Goal: Transaction & Acquisition: Book appointment/travel/reservation

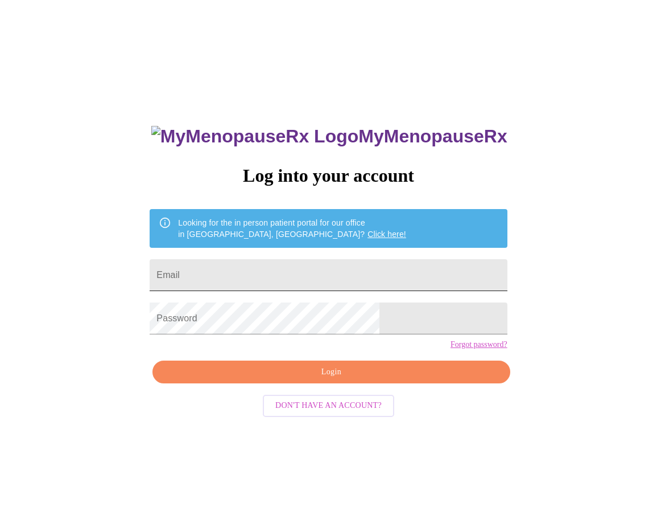
click at [294, 268] on input "Email" at bounding box center [328, 275] width 357 height 32
type input "alnewsum@outlook.com"
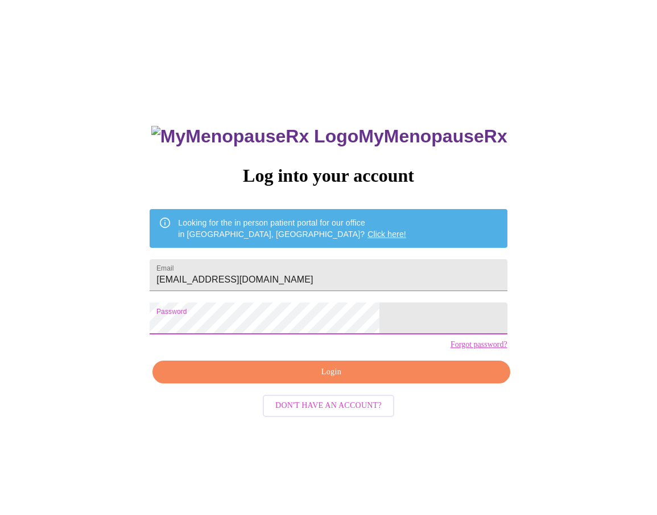
click at [303, 379] on span "Login" at bounding box center [331, 372] width 331 height 14
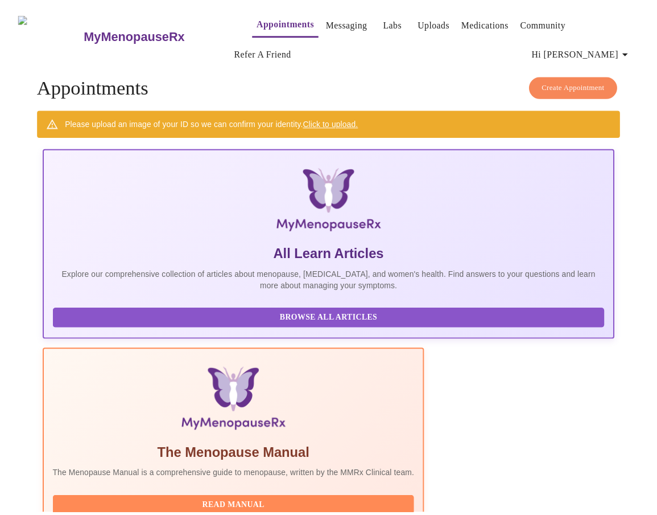
scroll to position [0, 597]
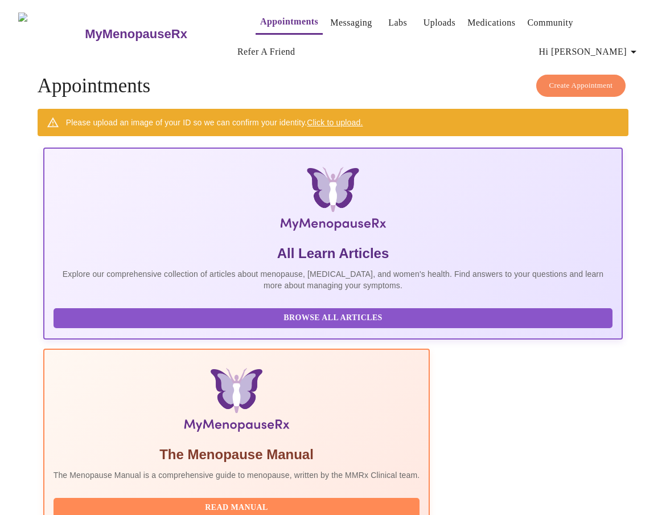
click at [132, 28] on h3 "MyMenopauseRx" at bounding box center [136, 34] width 102 height 15
click at [631, 45] on icon "button" at bounding box center [634, 52] width 14 height 14
click at [450, 55] on div at bounding box center [333, 257] width 666 height 515
click at [330, 18] on link "Messaging" at bounding box center [351, 23] width 42 height 16
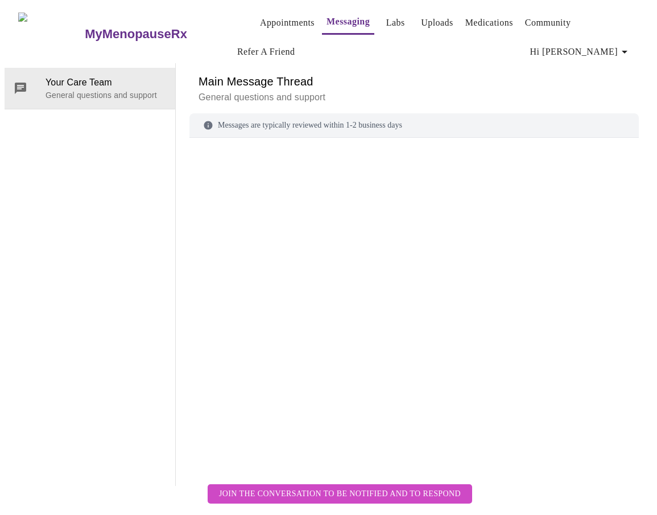
scroll to position [59, 0]
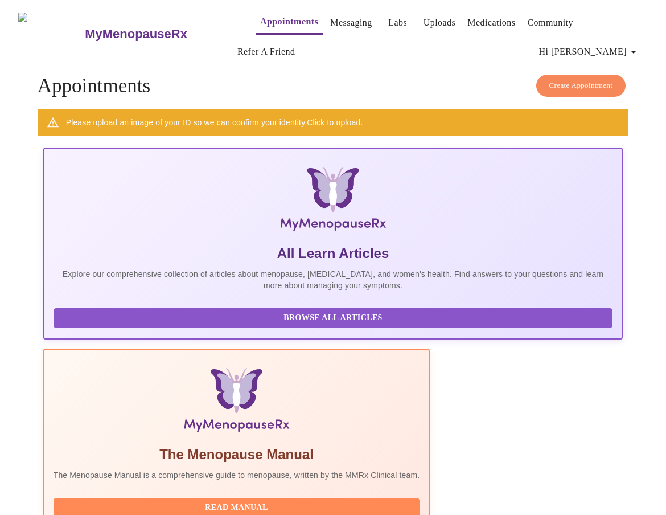
click at [423, 22] on link "Uploads" at bounding box center [439, 23] width 32 height 16
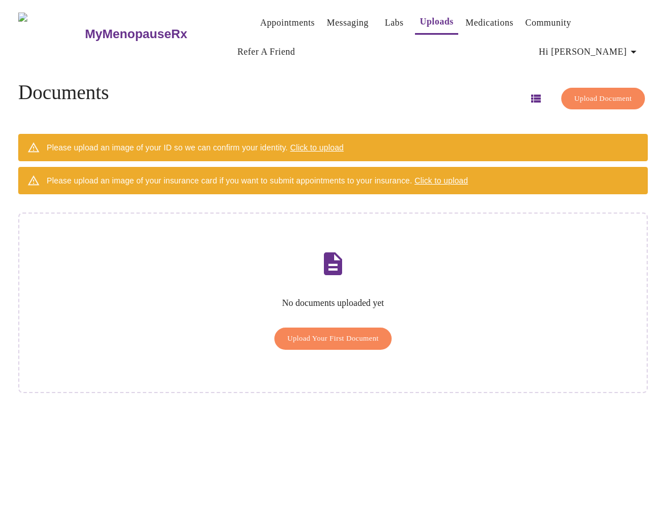
click at [433, 178] on span "Click to upload" at bounding box center [441, 180] width 54 height 9
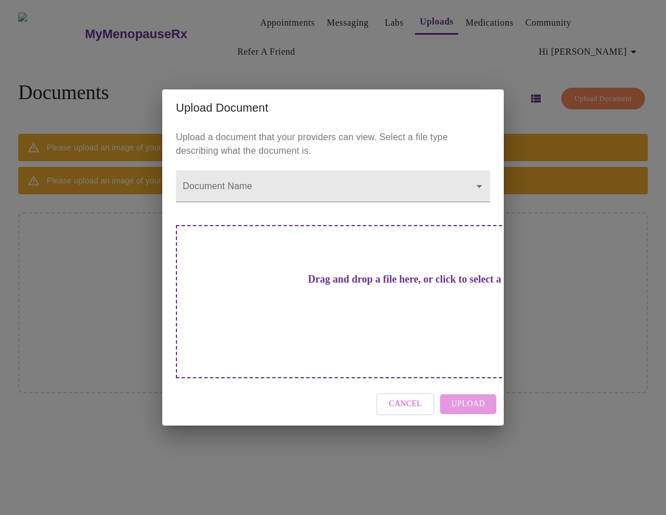
click at [469, 382] on div "Cancel Upload" at bounding box center [333, 403] width 342 height 43
click at [417, 202] on body "MyMenopauseRx Appointments Messaging Labs Uploads Medications Community Refer a…" at bounding box center [333, 262] width 657 height 515
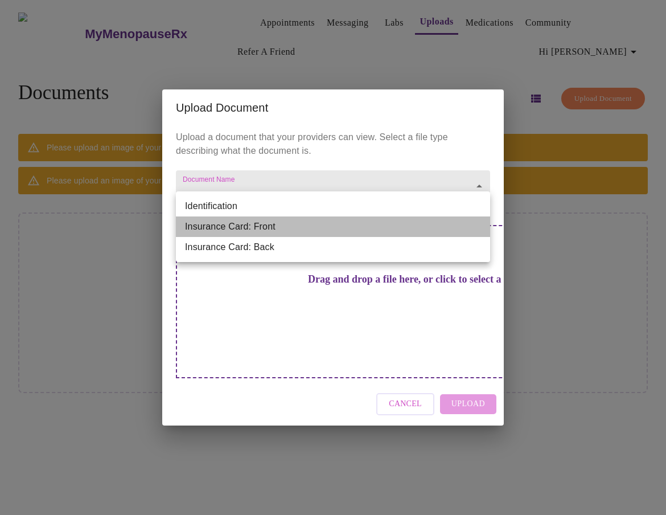
click at [299, 223] on li "Insurance Card: Front" at bounding box center [333, 226] width 314 height 20
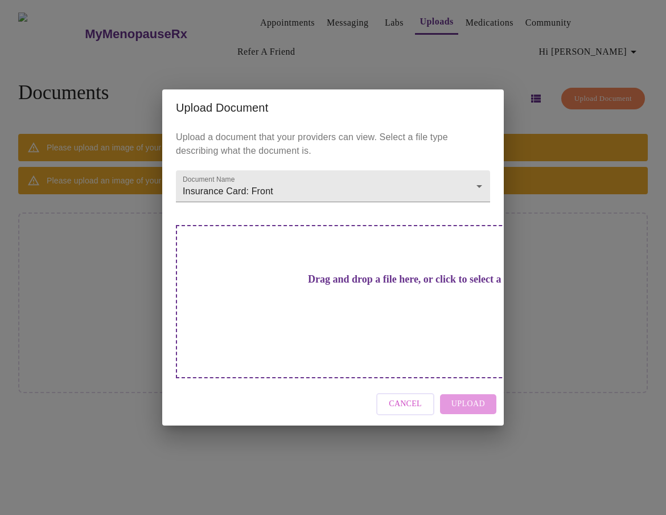
click at [334, 285] on h3 "Drag and drop a file here, or click to select a file" at bounding box center [413, 279] width 314 height 12
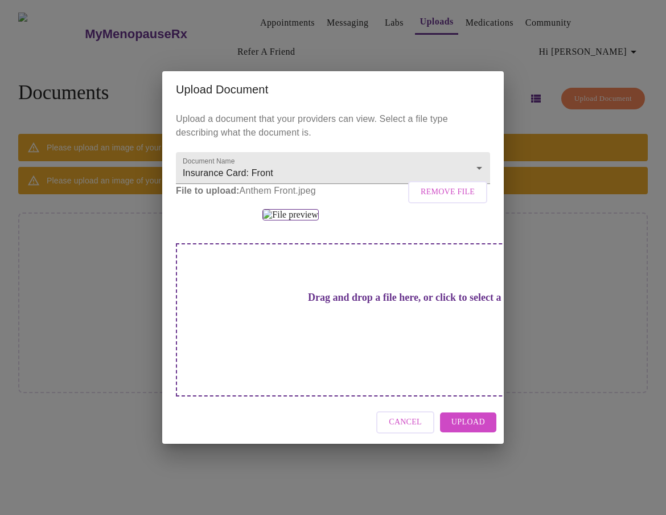
scroll to position [54, 0]
click at [391, 303] on h3 "Drag and drop a file here, or click to select a file" at bounding box center [413, 297] width 314 height 12
click at [318, 218] on img at bounding box center [290, 214] width 56 height 11
click at [427, 185] on span "Remove File" at bounding box center [448, 192] width 54 height 14
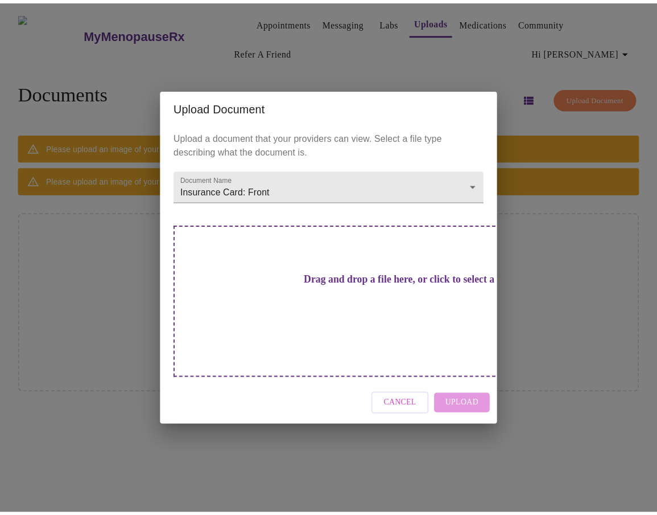
scroll to position [0, 0]
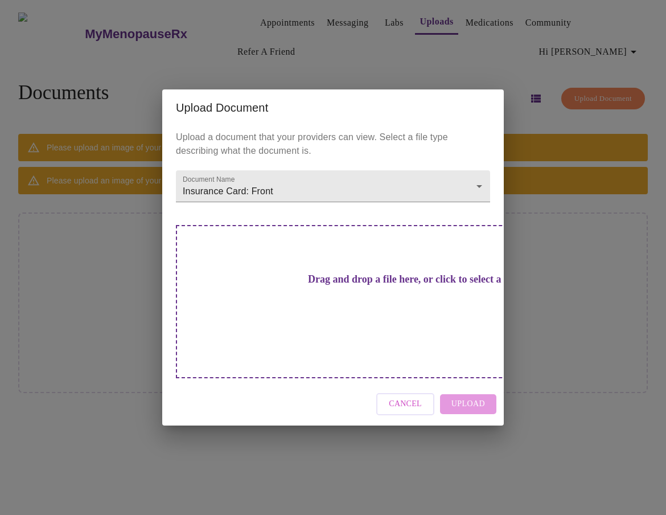
click at [368, 268] on div "Drag and drop a file here, or click to select a file" at bounding box center [413, 301] width 474 height 153
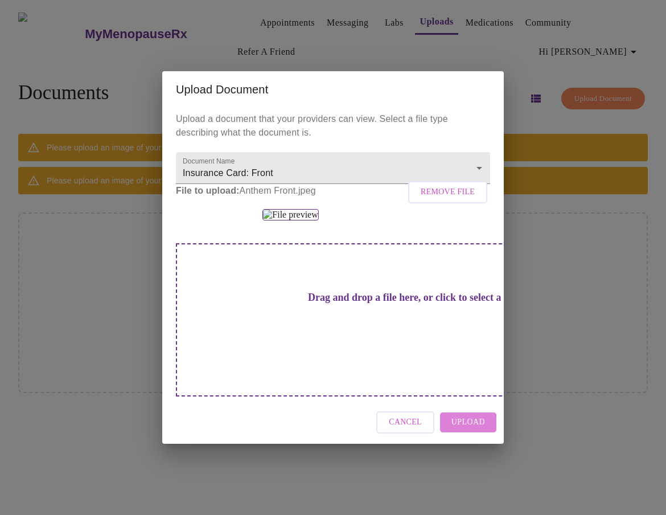
click at [462, 429] on span "Upload" at bounding box center [468, 422] width 34 height 14
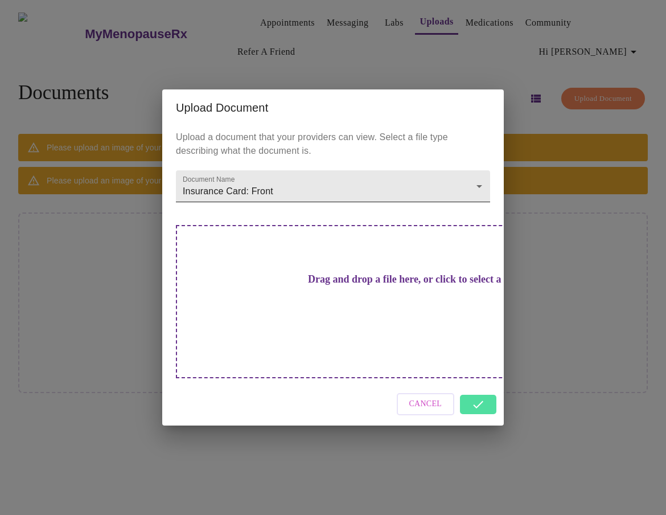
click at [311, 213] on body "MyMenopauseRx Appointments Messaging Labs Uploads Medications Community Refer a…" at bounding box center [333, 262] width 657 height 515
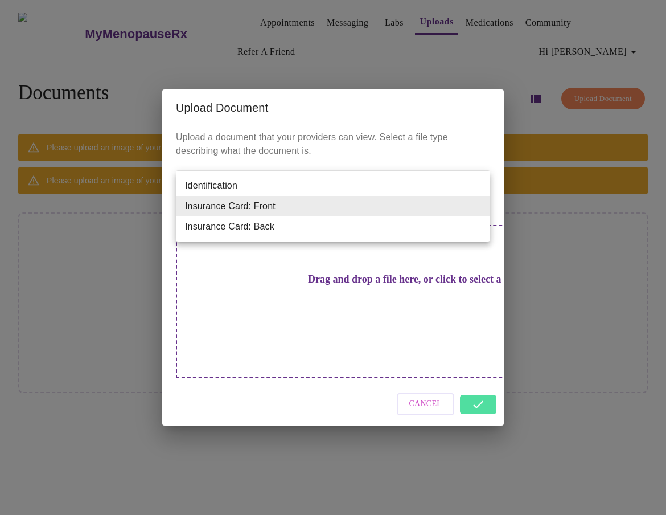
click at [291, 224] on li "Insurance Card: Back" at bounding box center [333, 226] width 314 height 20
type input "Insurance Card: Back"
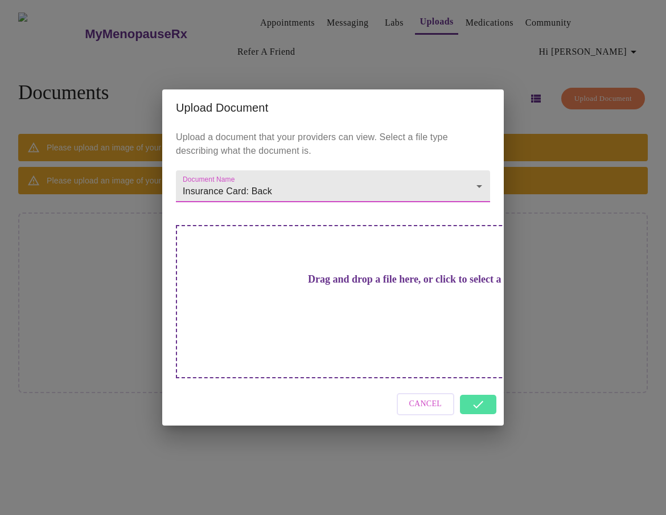
click at [358, 313] on div "Drag and drop a file here, or click to select a file" at bounding box center [413, 301] width 474 height 153
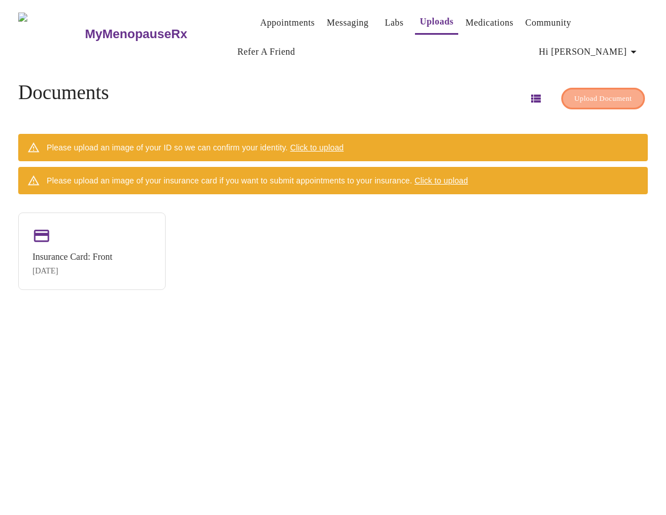
click at [596, 102] on button "Upload Document" at bounding box center [603, 99] width 84 height 22
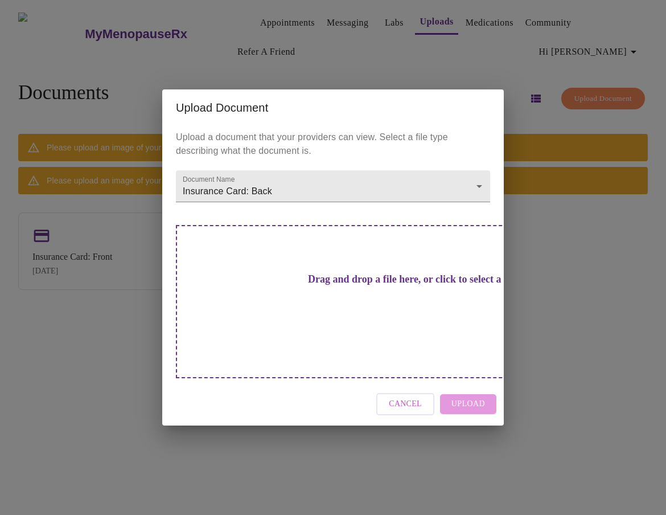
click at [347, 285] on h3 "Drag and drop a file here, or click to select a file" at bounding box center [413, 279] width 314 height 12
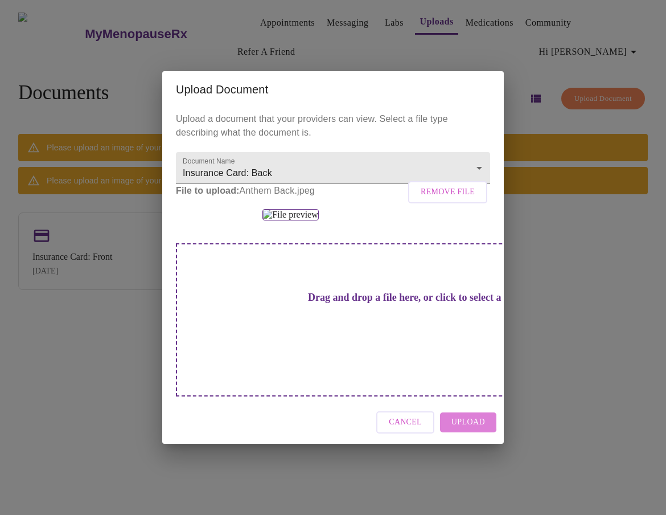
click at [464, 429] on span "Upload" at bounding box center [468, 422] width 34 height 14
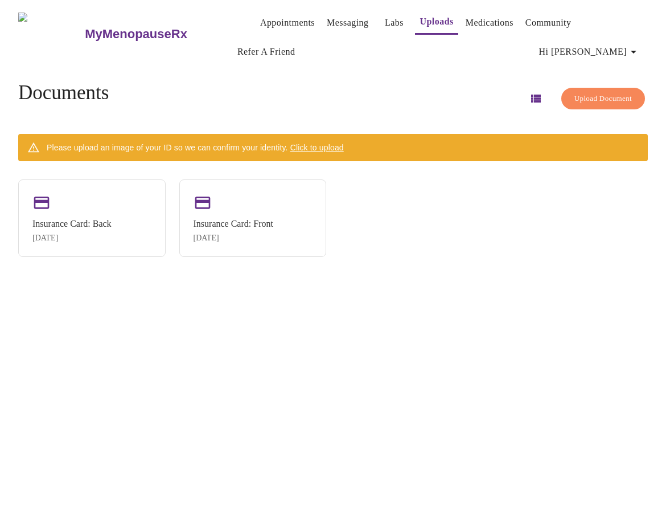
click at [550, 17] on link "Community" at bounding box center [548, 23] width 46 height 16
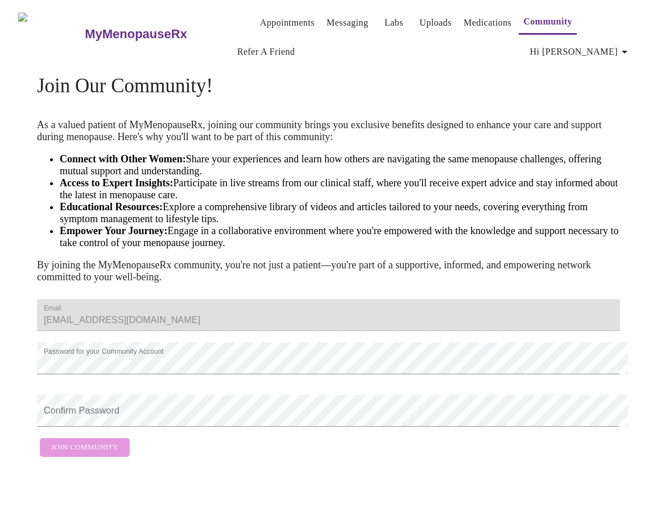
click at [277, 23] on link "Appointments" at bounding box center [287, 23] width 55 height 16
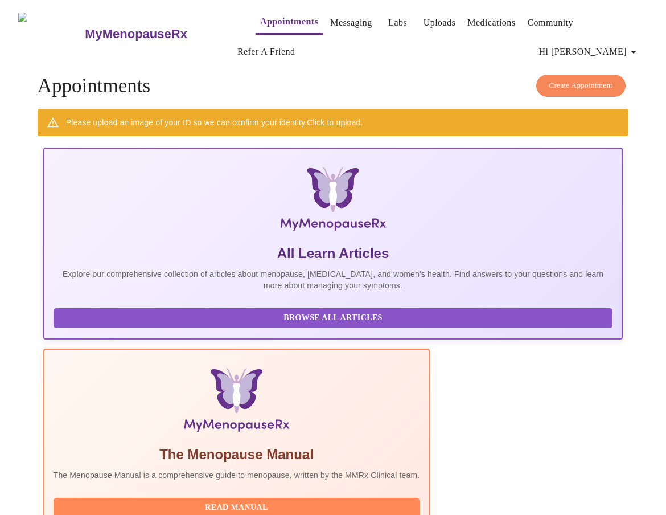
scroll to position [0, 285]
click at [260, 15] on link "Appointments" at bounding box center [289, 22] width 58 height 16
click at [121, 30] on h3 "MyMenopauseRx" at bounding box center [136, 34] width 102 height 15
click at [95, 27] on h3 "MyMenopauseRx" at bounding box center [136, 34] width 102 height 15
click at [77, 17] on div "MyMenopauseRx Appointments Messaging Labs Uploads Medications Community Refer a…" at bounding box center [333, 34] width 657 height 59
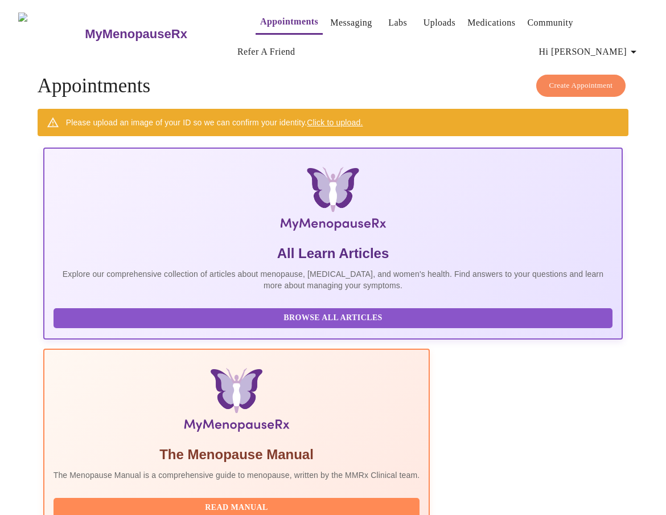
click at [85, 27] on h3 "MyMenopauseRx" at bounding box center [136, 34] width 102 height 15
click at [635, 45] on icon "button" at bounding box center [634, 52] width 14 height 14
click at [537, 57] on div at bounding box center [333, 257] width 666 height 515
click at [557, 83] on span "Create Appointment" at bounding box center [581, 85] width 64 height 13
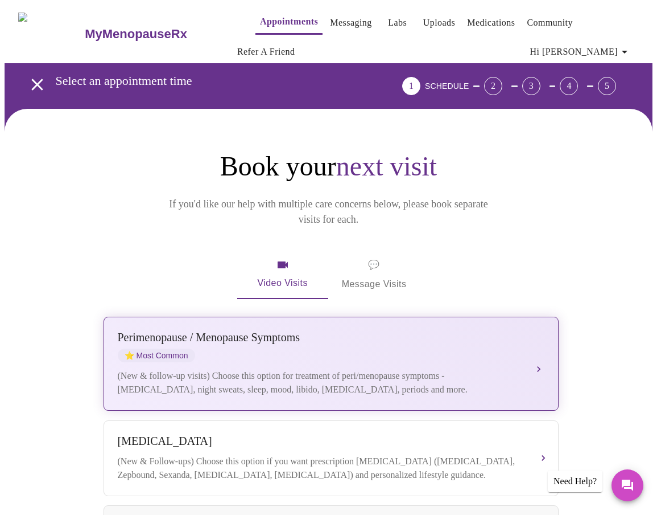
click at [536, 338] on div "[MEDICAL_DATA] / Menopause Symptoms ⭐ Most Common (New & follow-up visits) Choo…" at bounding box center [331, 363] width 427 height 65
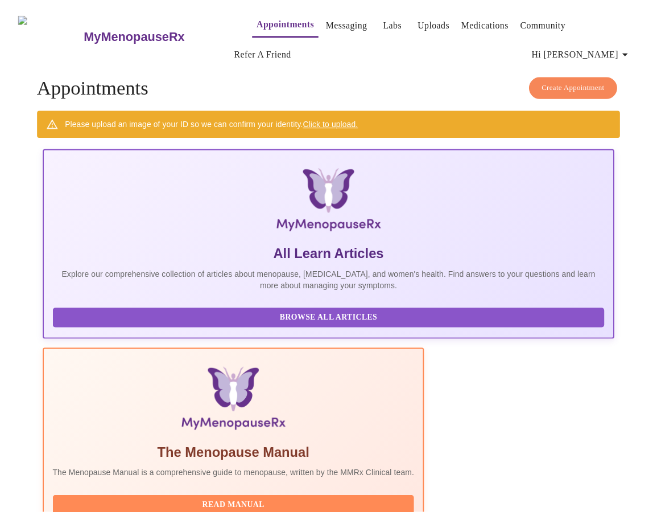
scroll to position [0, 57]
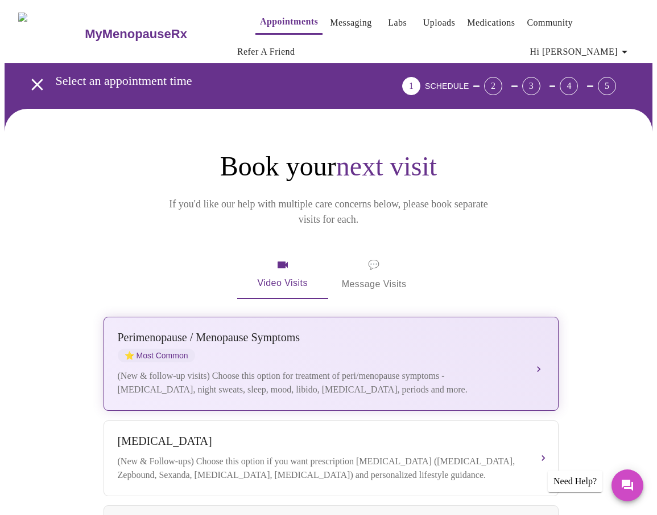
click at [550, 347] on button "[MEDICAL_DATA] / Menopause Symptoms ⭐ Most Common (New & follow-up visits) Choo…" at bounding box center [331, 363] width 455 height 94
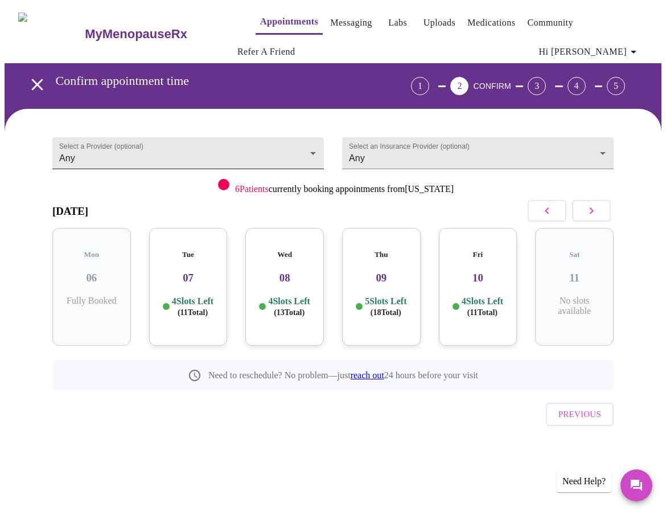
click at [273, 150] on body "MyMenopauseRx Appointments Messaging Labs Uploads Medications Community Refer a…" at bounding box center [333, 244] width 657 height 478
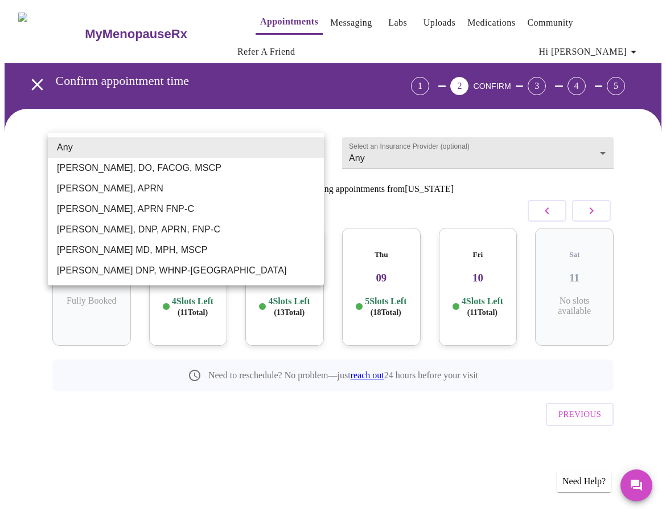
click at [453, 183] on div at bounding box center [333, 257] width 666 height 515
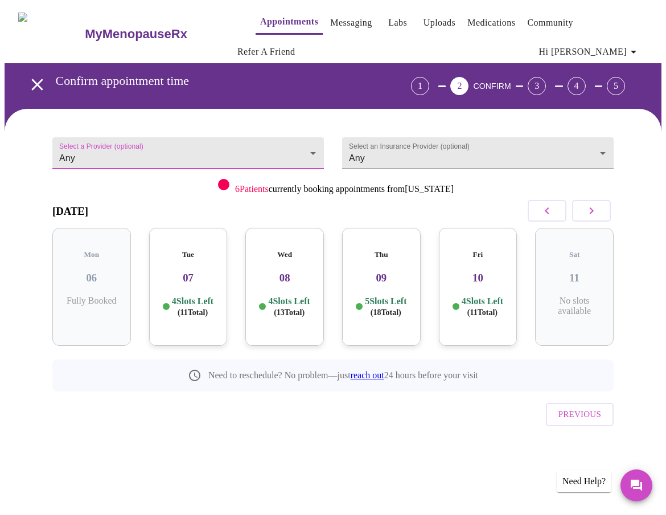
click at [396, 145] on body "MyMenopauseRx Appointments Messaging Labs Uploads Medications Community Refer a…" at bounding box center [333, 244] width 657 height 478
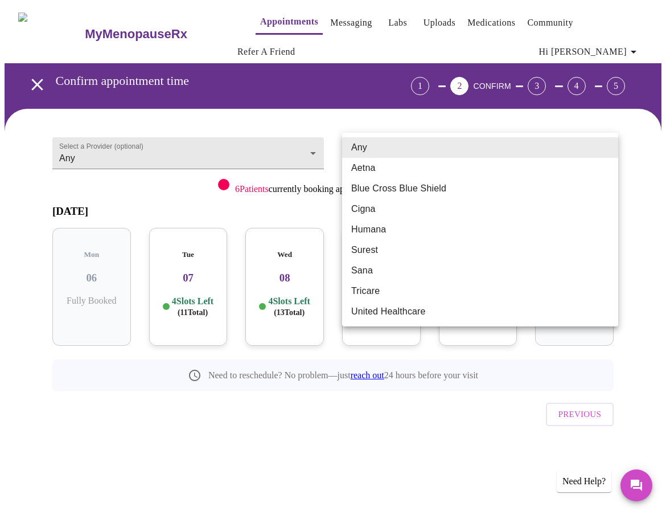
click at [382, 190] on li "Blue Cross Blue Shield" at bounding box center [480, 188] width 276 height 20
type input "Blue Cross Blue Shield"
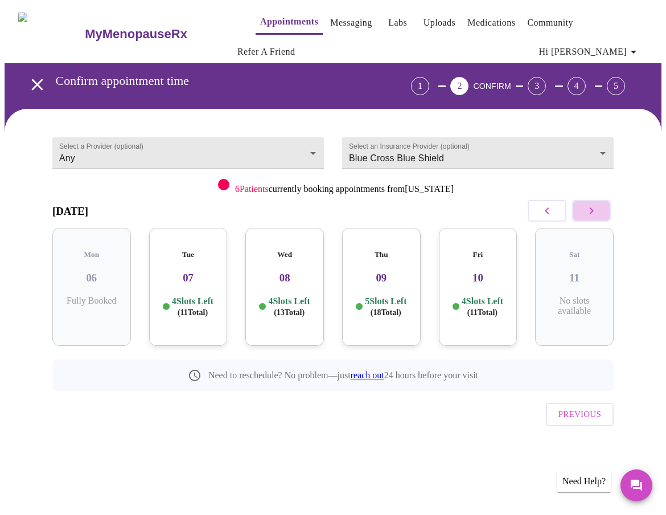
click at [598, 207] on icon "button" at bounding box center [592, 211] width 14 height 14
click at [201, 146] on body "MyMenopauseRx Appointments Messaging Labs Uploads Medications Community Refer a…" at bounding box center [333, 244] width 657 height 478
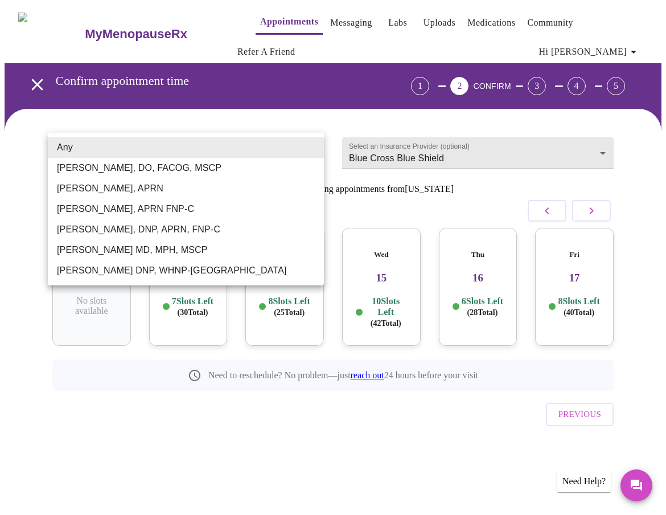
click at [99, 205] on li "[PERSON_NAME], APRN FNP-C" at bounding box center [186, 209] width 276 height 20
type input "[PERSON_NAME], APRN FNP-C"
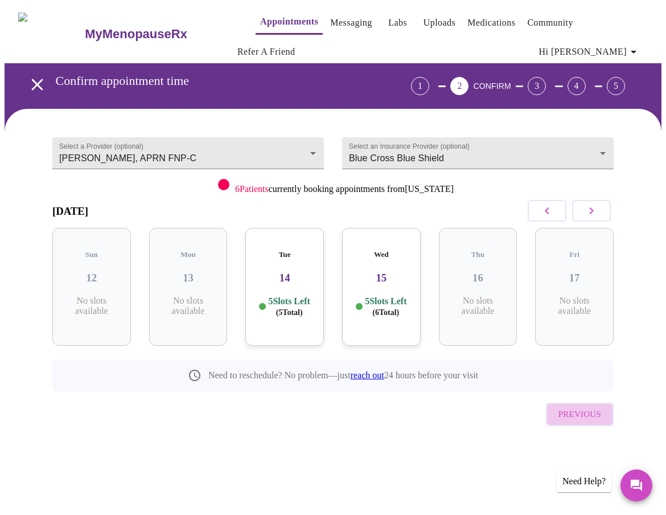
click at [579, 406] on span "Previous" at bounding box center [579, 413] width 43 height 15
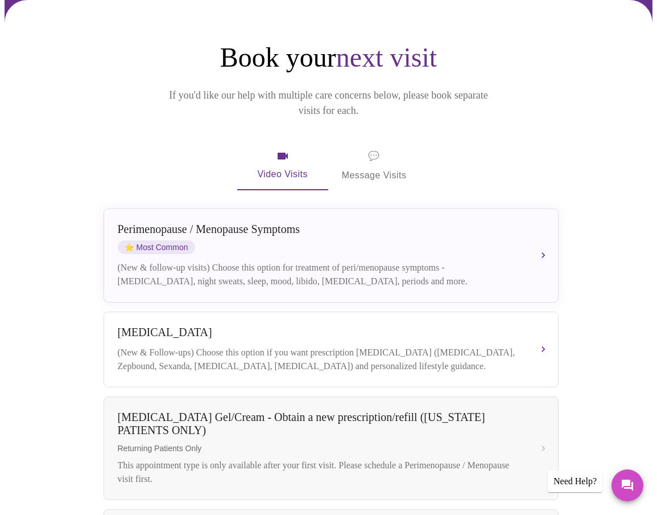
scroll to position [114, 0]
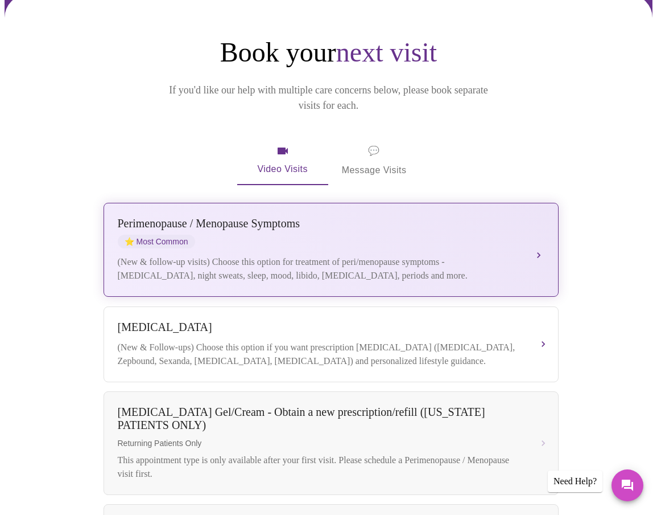
click at [542, 217] on div "[MEDICAL_DATA] / Menopause Symptoms ⭐ Most Common (New & follow-up visits) Choo…" at bounding box center [331, 249] width 427 height 65
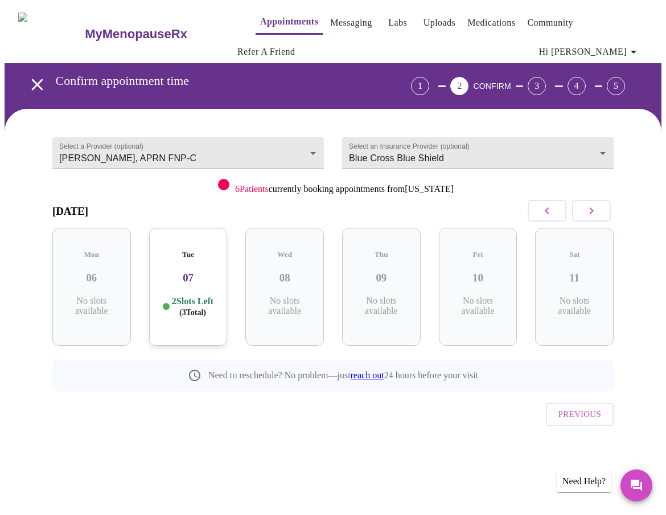
click at [192, 271] on h3 "07" at bounding box center [188, 277] width 60 height 13
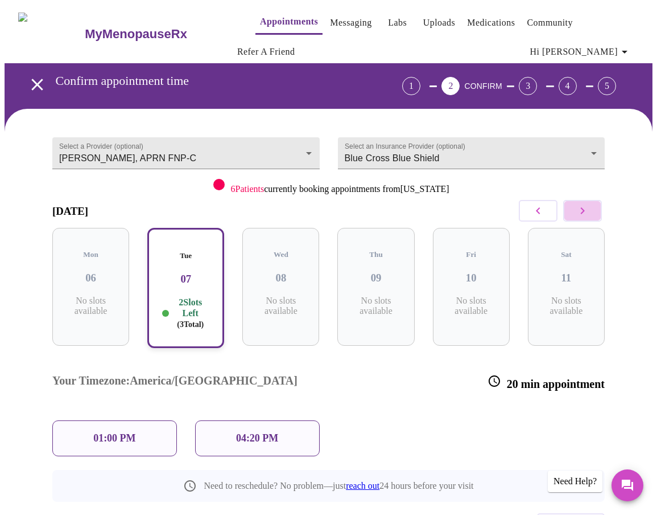
click at [590, 209] on icon "button" at bounding box center [583, 211] width 14 height 14
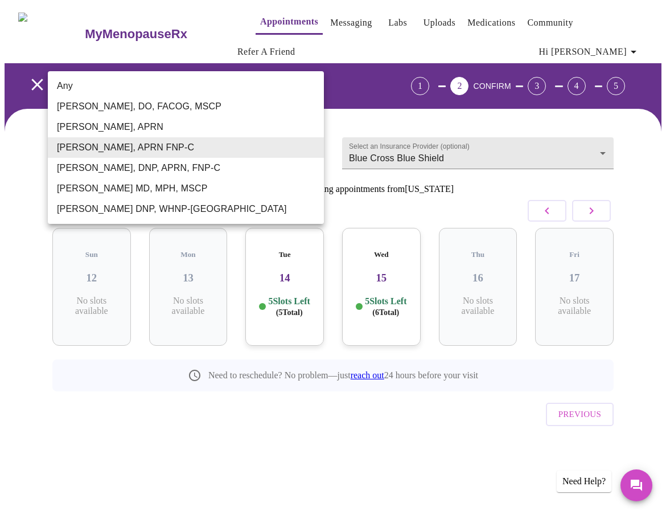
click at [235, 154] on body "MyMenopauseRx Appointments Messaging Labs Uploads Medications Community Refer a…" at bounding box center [333, 244] width 657 height 478
click at [156, 165] on li "[PERSON_NAME], DNP, APRN, FNP-C" at bounding box center [186, 168] width 276 height 20
type input "[PERSON_NAME], DNP, APRN, FNP-C"
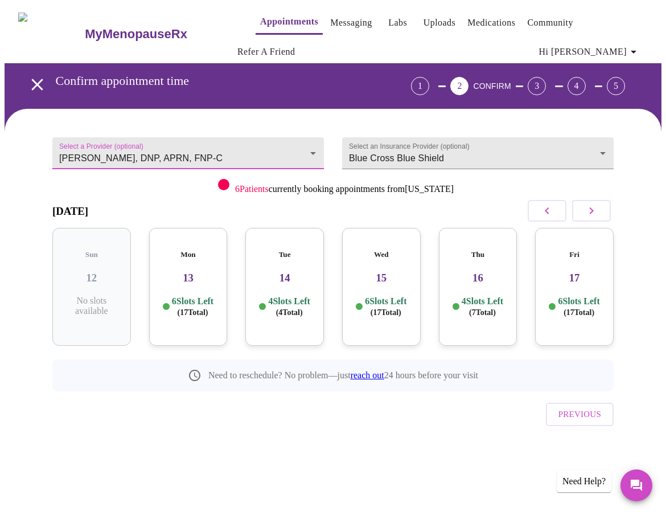
click at [541, 216] on button "button" at bounding box center [547, 211] width 39 height 22
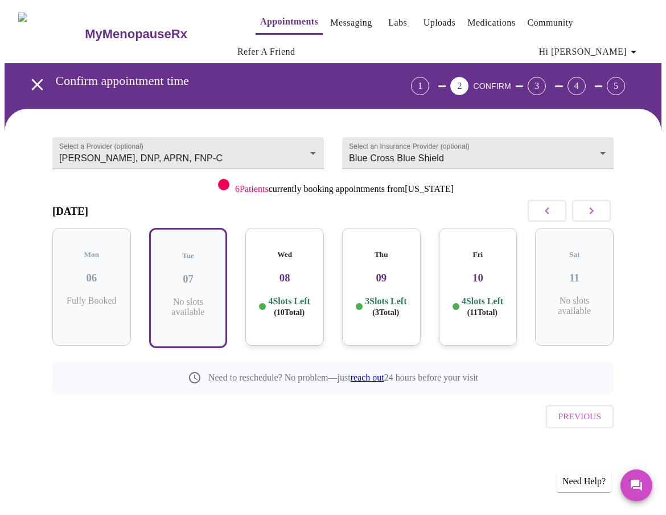
click at [268, 271] on h3 "08" at bounding box center [284, 277] width 60 height 13
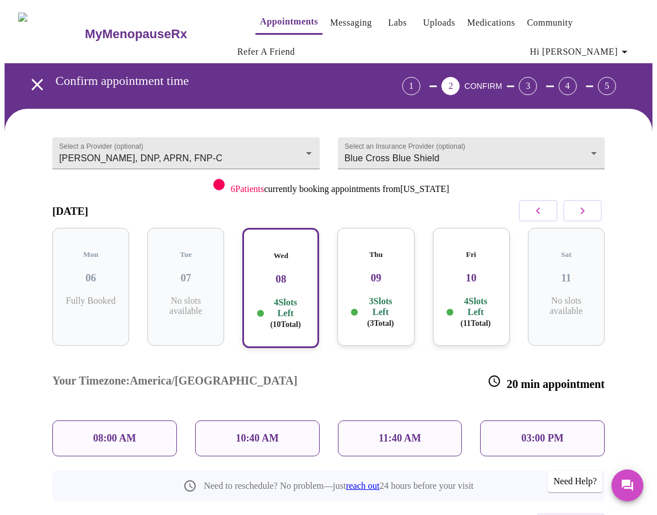
click at [397, 271] on h3 "09" at bounding box center [376, 277] width 59 height 13
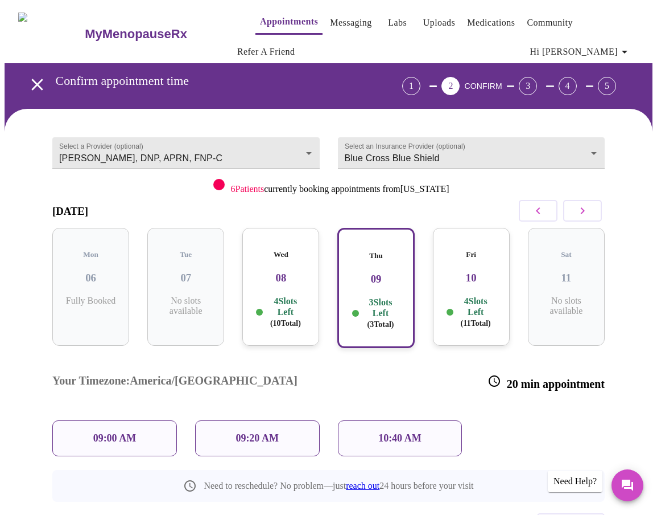
click at [299, 420] on div "09:20 AM" at bounding box center [257, 438] width 125 height 36
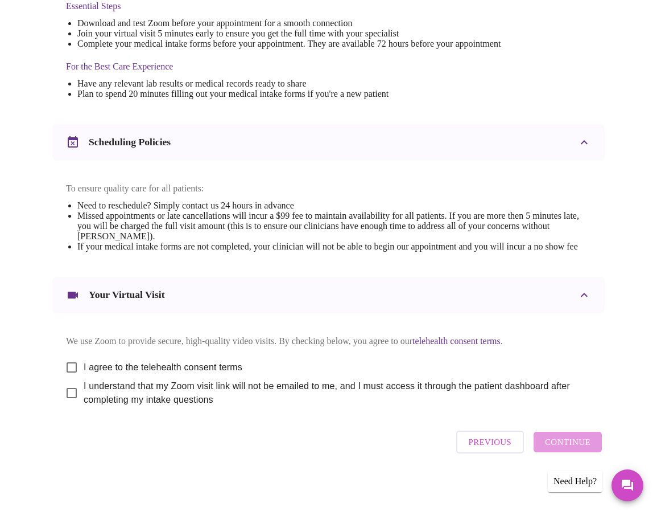
scroll to position [371, 0]
click at [69, 357] on input "I agree to the telehealth consent terms" at bounding box center [72, 367] width 24 height 24
checkbox input "true"
click at [68, 392] on input "I understand that my Zoom visit link will not be emailed to me, and I must acce…" at bounding box center [72, 393] width 24 height 24
checkbox input "true"
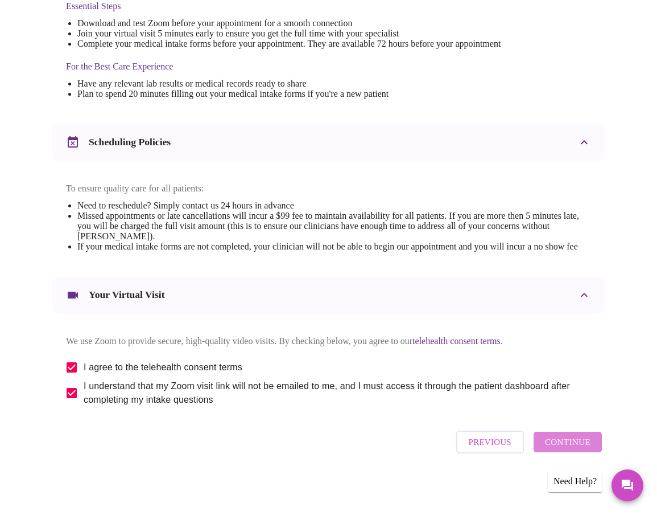
click at [583, 446] on span "Continue" at bounding box center [568, 441] width 46 height 15
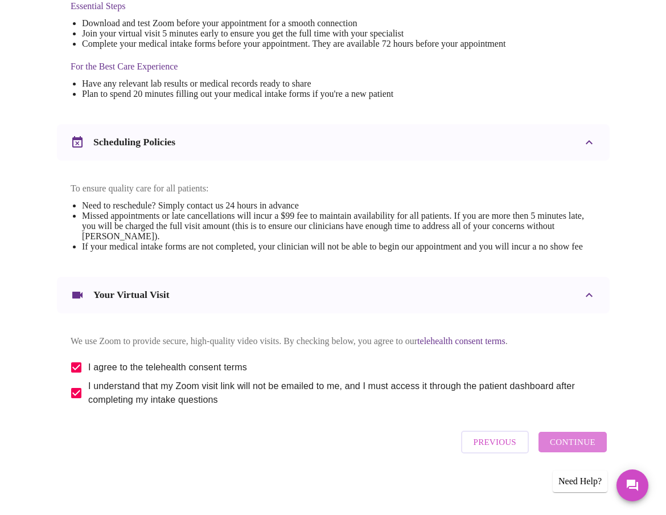
scroll to position [0, 0]
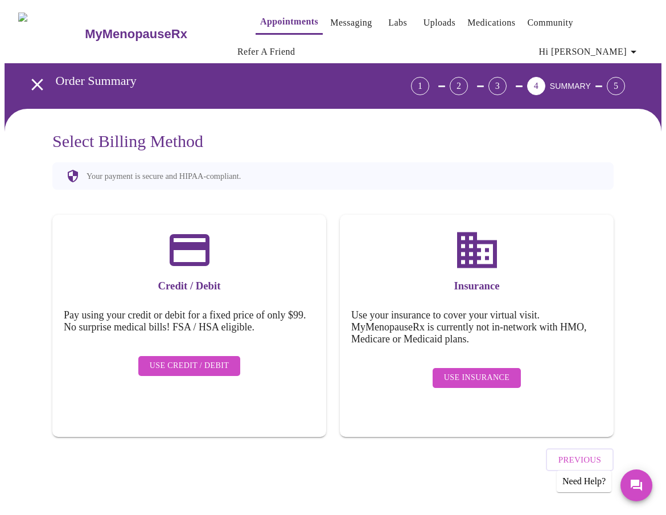
click at [502, 377] on button "Use Insurance" at bounding box center [477, 378] width 88 height 20
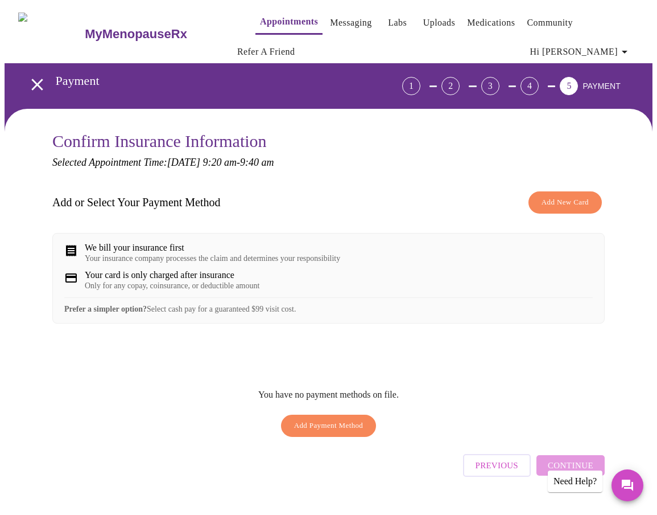
click at [229, 290] on div "Only for any copay, coinsurance, or deductible amount" at bounding box center [172, 285] width 175 height 9
click at [170, 251] on div "We bill your insurance first" at bounding box center [213, 247] width 256 height 10
click at [319, 430] on span "Add Payment Method" at bounding box center [328, 425] width 69 height 13
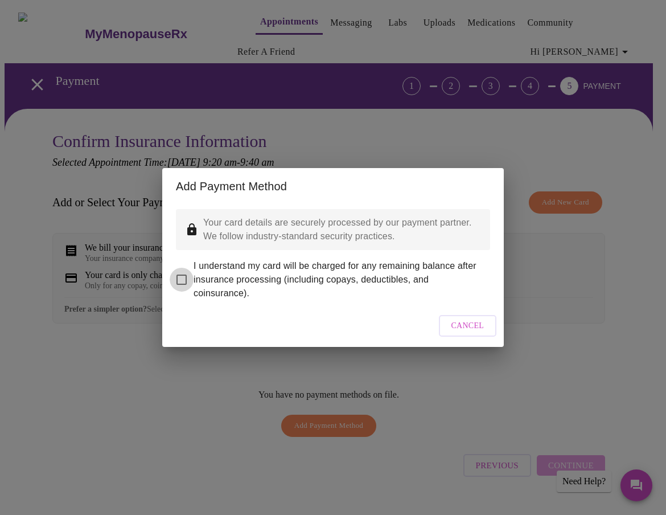
click at [177, 268] on input "I understand my card will be charged for any remaining balance after insurance …" at bounding box center [182, 280] width 24 height 24
checkbox input "true"
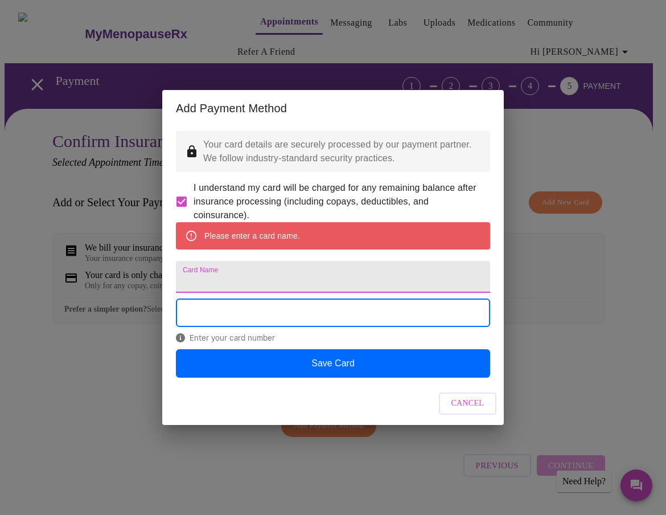
click at [286, 274] on input "Card Name" at bounding box center [333, 277] width 314 height 32
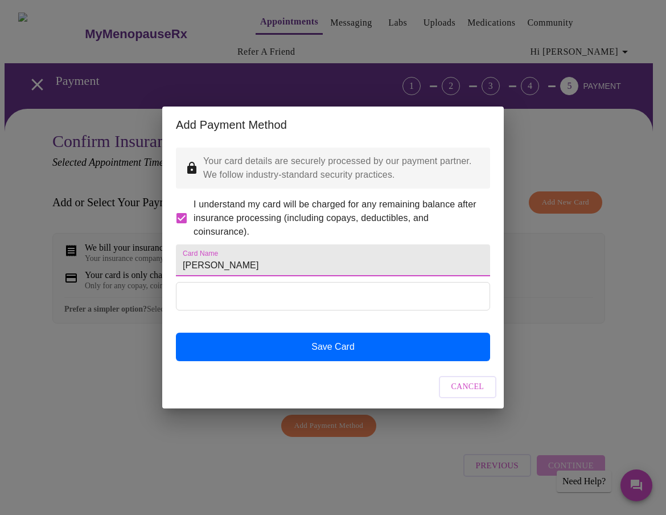
type input "[PERSON_NAME]"
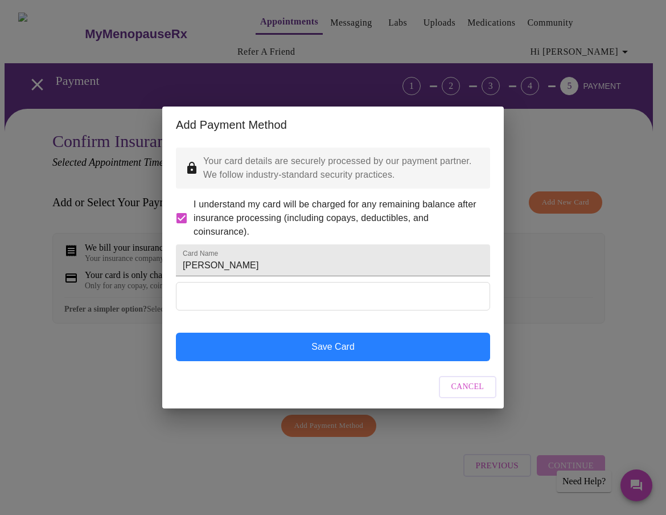
click at [351, 352] on button "Save Card" at bounding box center [333, 346] width 314 height 28
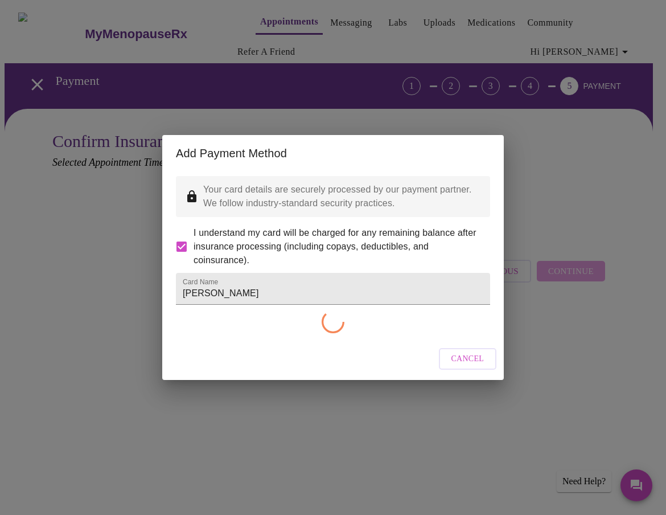
checkbox input "false"
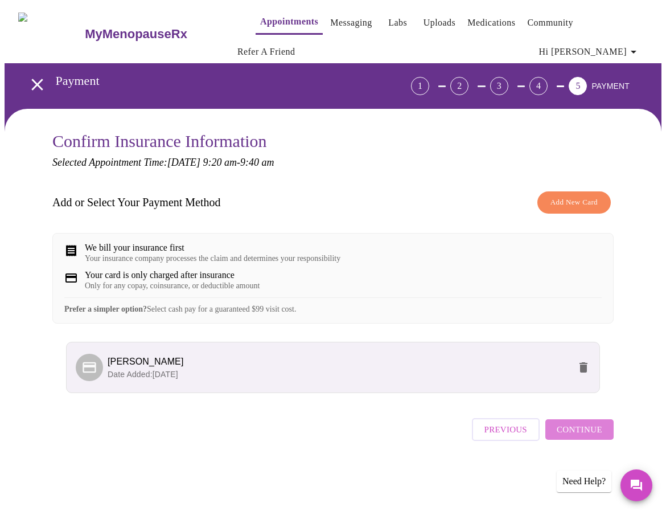
click at [589, 437] on span "Continue" at bounding box center [580, 429] width 46 height 15
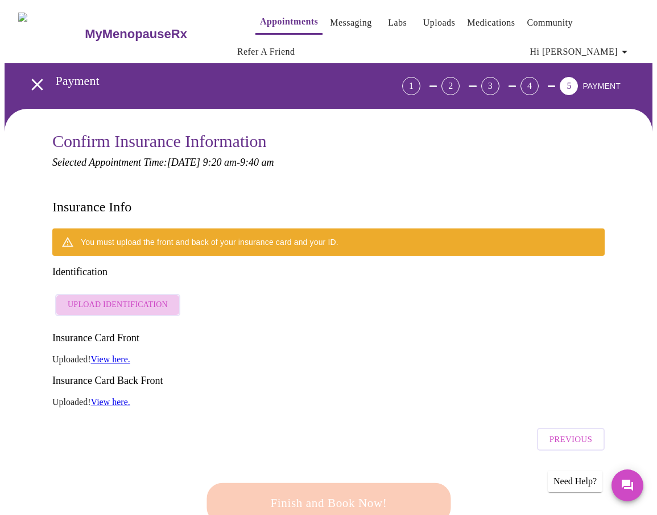
click at [132, 298] on span "Upload Identification" at bounding box center [118, 305] width 100 height 14
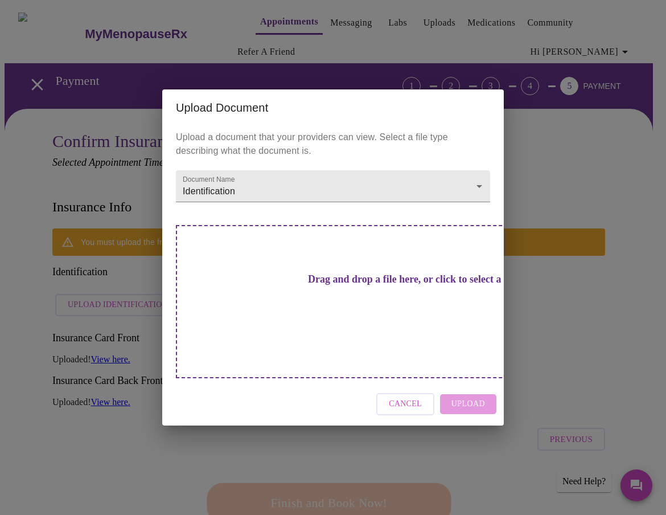
click at [324, 285] on h3 "Drag and drop a file here, or click to select a file" at bounding box center [413, 279] width 314 height 12
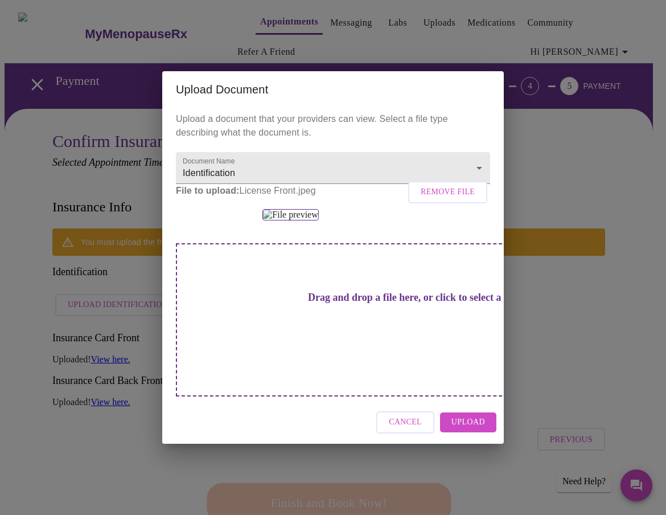
scroll to position [54, 0]
click at [470, 429] on span "Upload" at bounding box center [468, 422] width 34 height 14
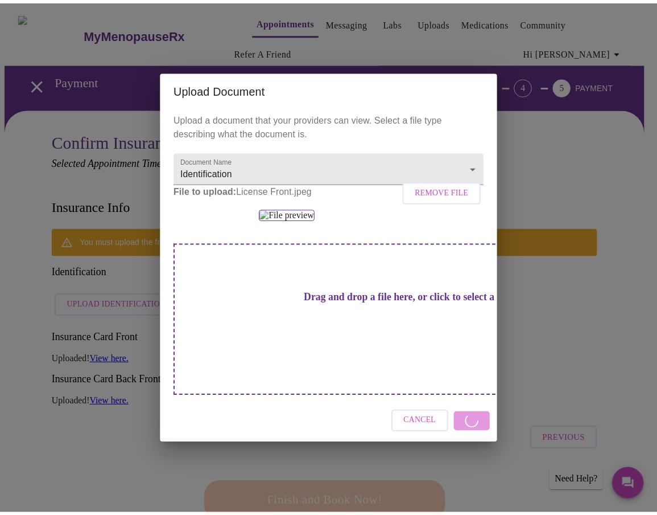
scroll to position [0, 0]
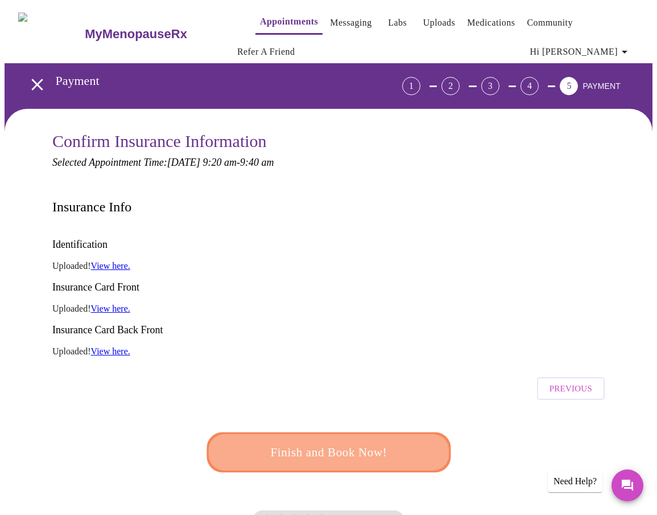
click at [368, 441] on span "Finish and Book Now!" at bounding box center [329, 452] width 220 height 22
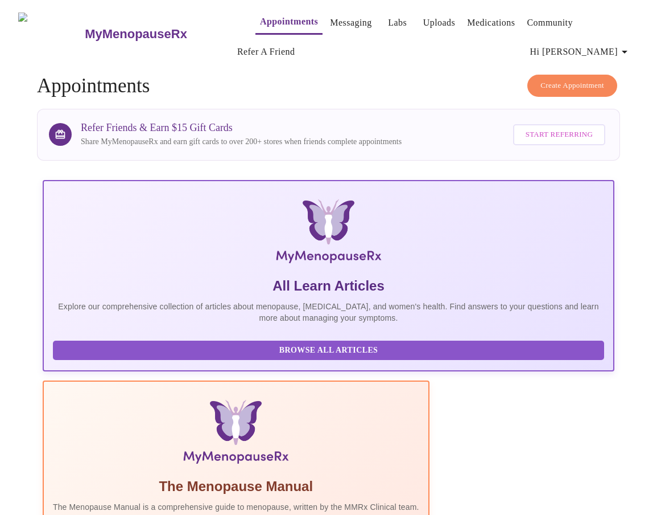
drag, startPoint x: 94, startPoint y: 324, endPoint x: 241, endPoint y: 338, distance: 146.9
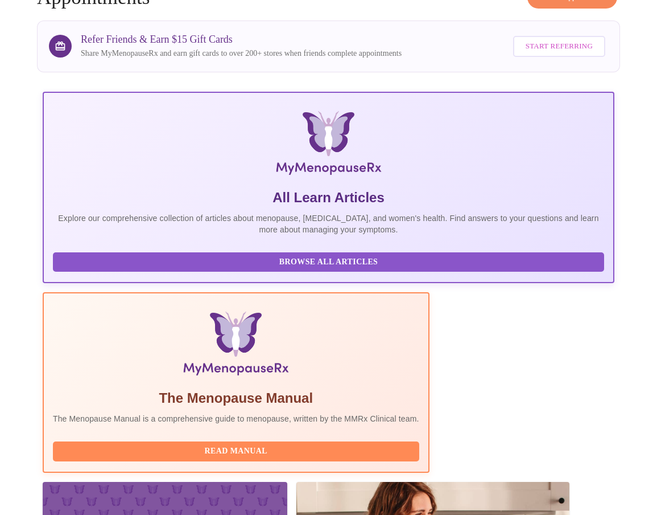
scroll to position [125, 0]
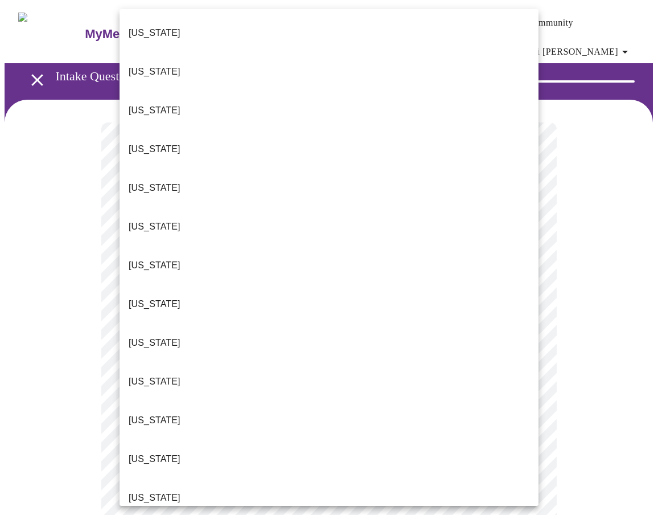
click at [198, 91] on li "[US_STATE]" at bounding box center [329, 110] width 419 height 39
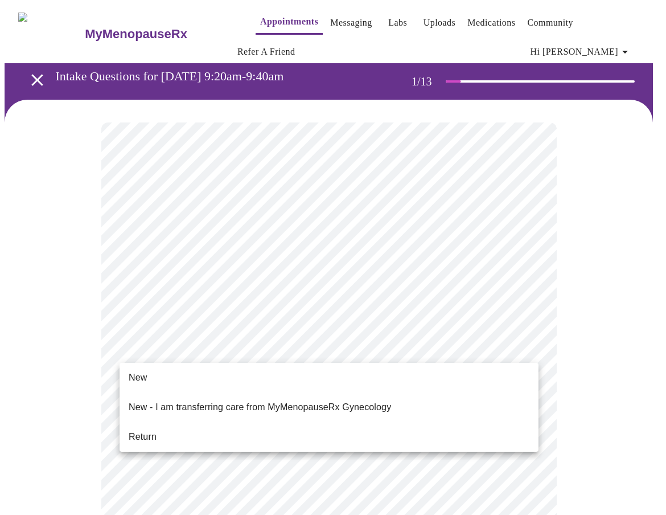
click at [198, 375] on li "New" at bounding box center [329, 377] width 419 height 20
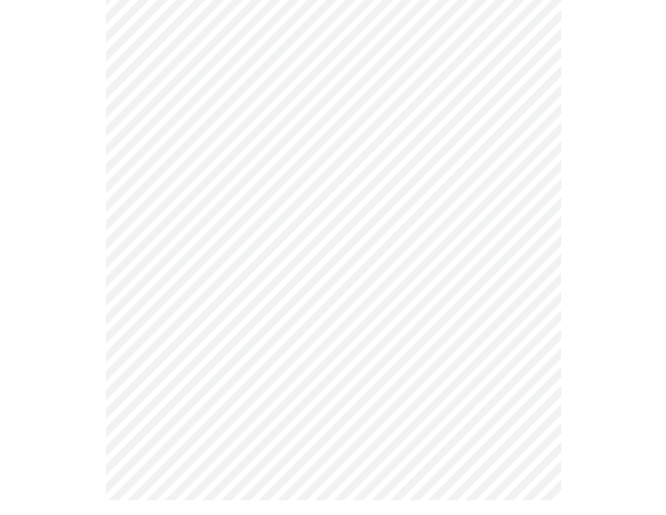
scroll to position [525, 0]
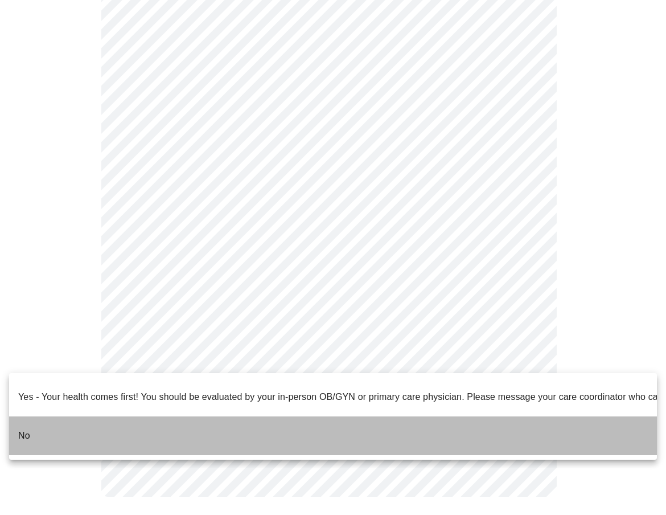
click at [120, 416] on li "No" at bounding box center [333, 435] width 648 height 39
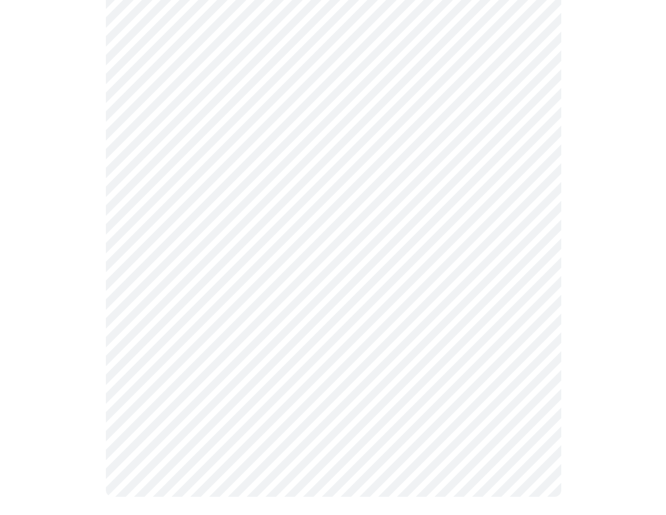
scroll to position [0, 0]
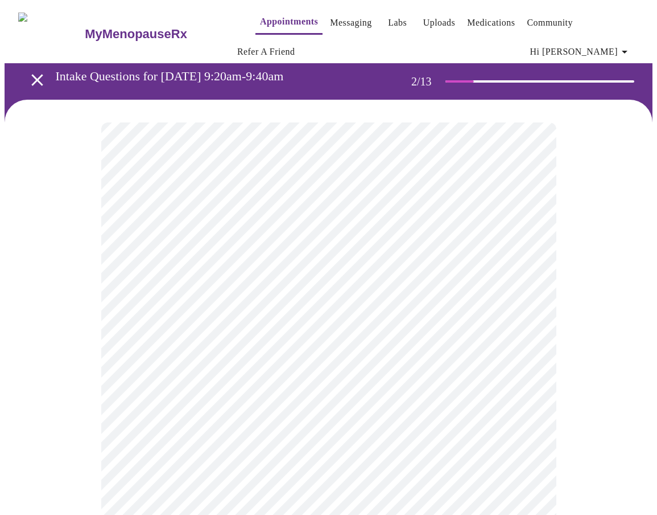
click at [390, 252] on body "MyMenopauseRx Appointments Messaging Labs Uploads Medications Community Refer a…" at bounding box center [329, 355] width 648 height 700
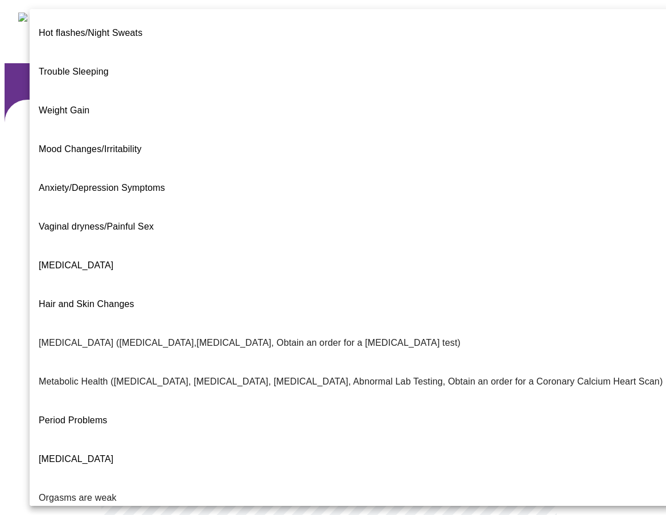
click at [78, 105] on span "Weight Gain" at bounding box center [64, 110] width 51 height 10
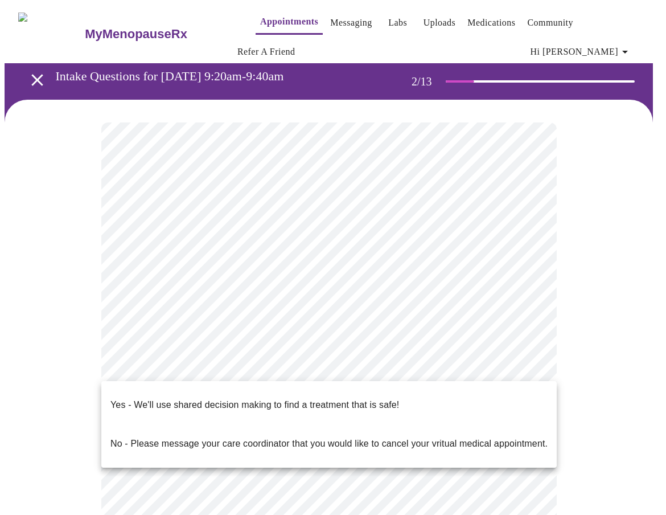
click at [203, 364] on body "MyMenopauseRx Appointments Messaging Labs Uploads Medications Community Refer a…" at bounding box center [333, 351] width 657 height 693
click at [229, 314] on div at bounding box center [333, 257] width 666 height 515
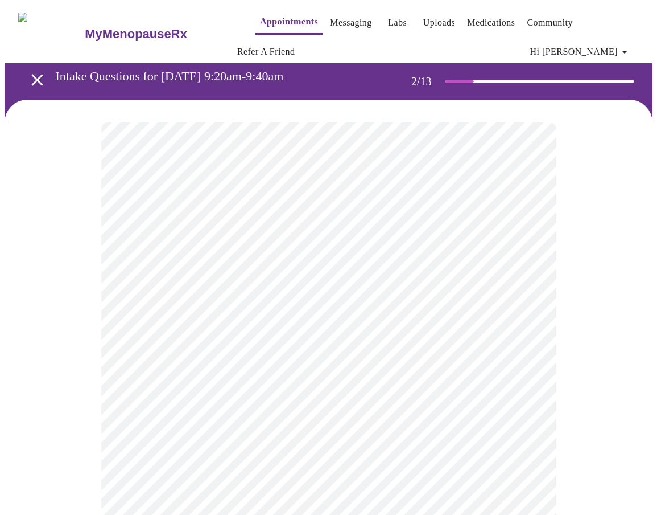
scroll to position [171, 0]
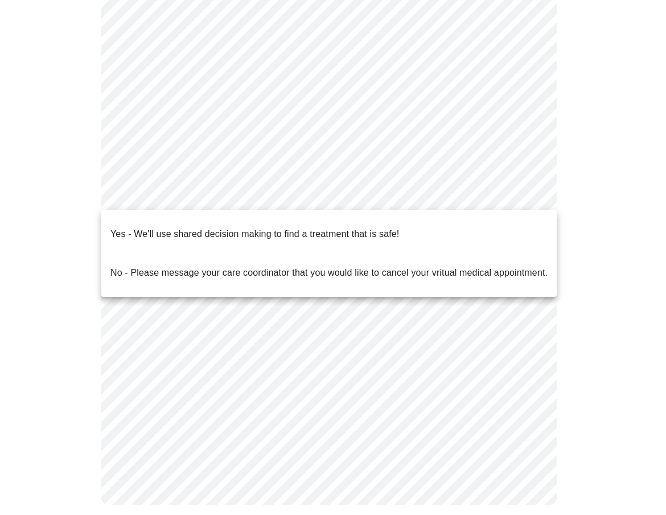
click at [238, 188] on body "MyMenopauseRx Appointments Messaging Labs Uploads Medications Community Refer a…" at bounding box center [333, 180] width 657 height 693
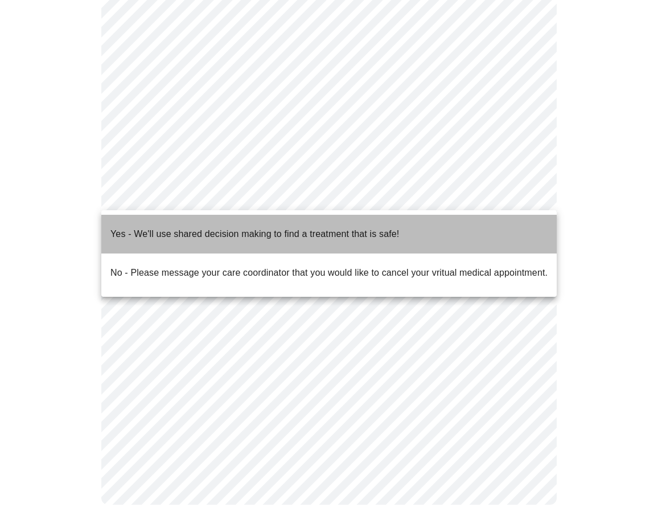
click at [228, 228] on p "Yes - We'll use shared decision making to find a treatment that is safe!" at bounding box center [254, 234] width 289 height 14
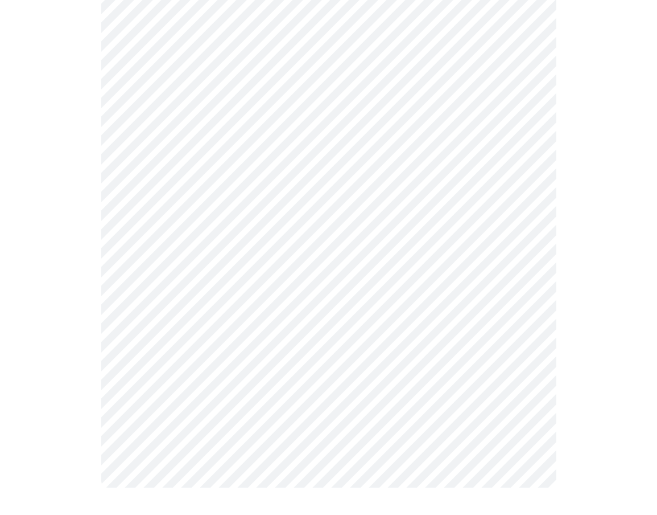
scroll to position [147, 0]
click at [0, 370] on html "MyMenopauseRx Appointments Messaging Labs Uploads Medications Community Refer a…" at bounding box center [328, 188] width 657 height 671
click at [593, 368] on div at bounding box center [329, 235] width 648 height 567
click at [0, 327] on html "MyMenopauseRx Appointments Messaging Labs Uploads Medications Community Refer a…" at bounding box center [328, 188] width 657 height 671
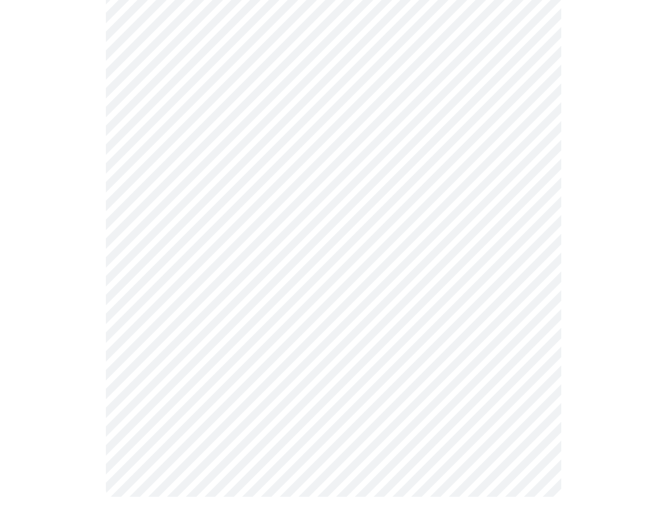
scroll to position [0, 0]
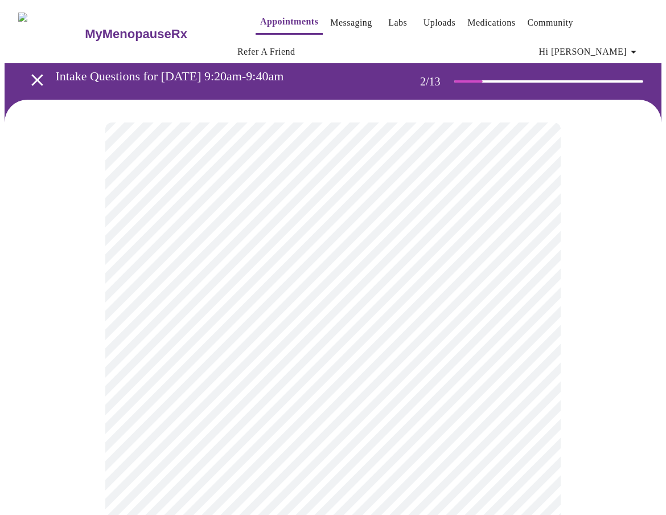
click at [312, 257] on body "MyMenopauseRx Appointments Messaging Labs Uploads Medications Community Refer a…" at bounding box center [333, 336] width 657 height 662
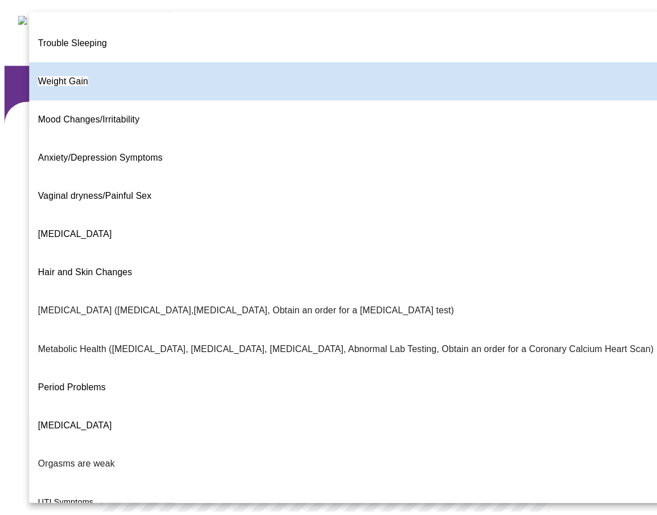
scroll to position [75, 0]
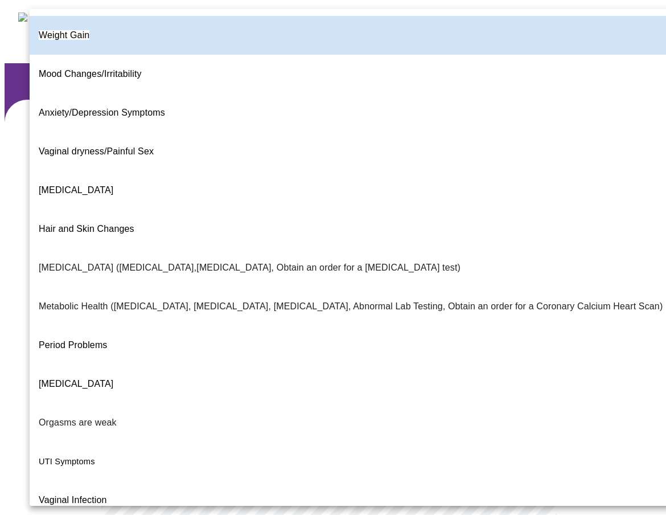
click at [11, 351] on div at bounding box center [333, 257] width 666 height 515
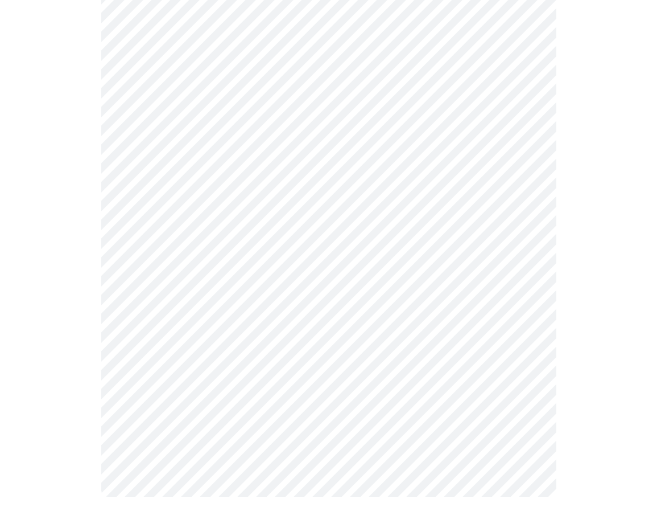
scroll to position [0, 0]
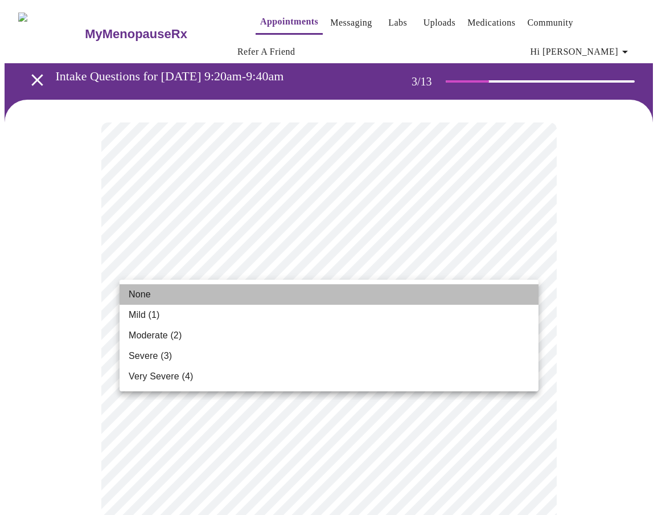
click at [355, 303] on li "None" at bounding box center [329, 294] width 419 height 20
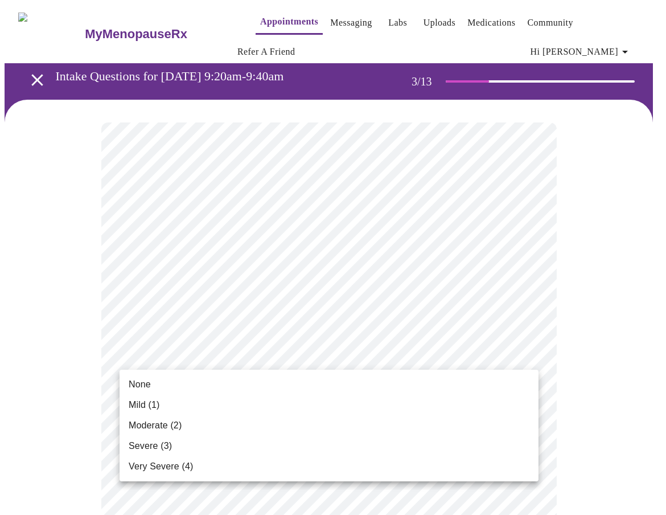
click at [178, 423] on span "Moderate (2)" at bounding box center [155, 425] width 53 height 14
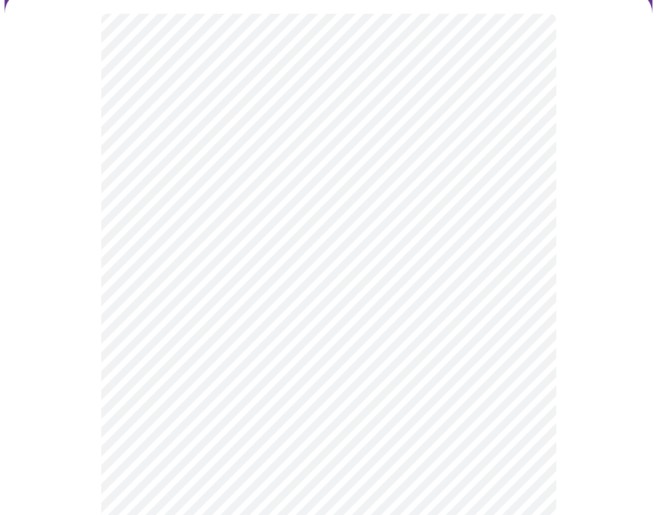
scroll to position [114, 0]
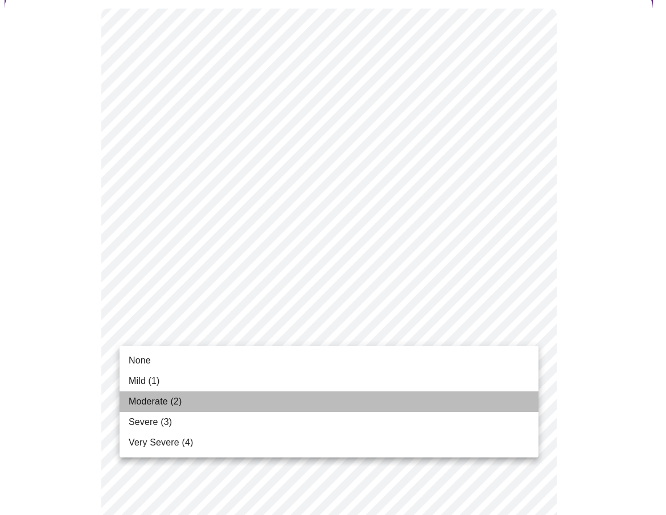
click at [188, 401] on li "Moderate (2)" at bounding box center [329, 401] width 419 height 20
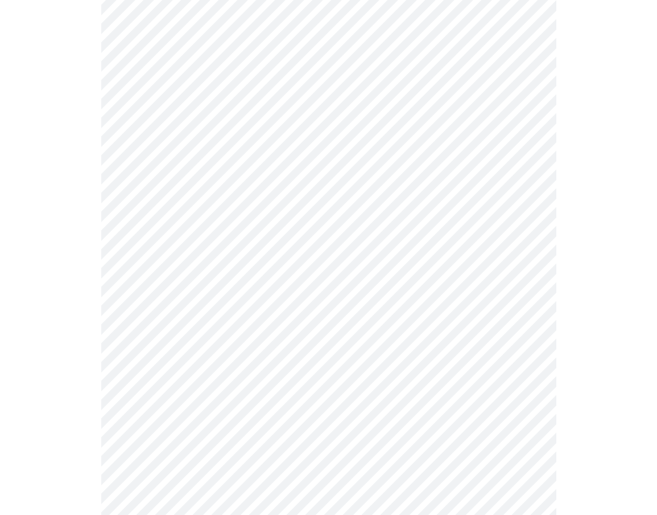
scroll to position [342, 0]
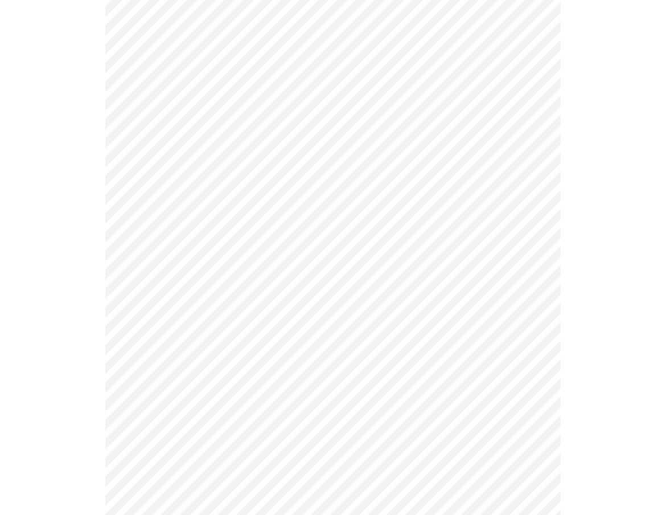
click at [304, 187] on body "MyMenopauseRx Appointments Messaging Labs Uploads Medications Community Refer a…" at bounding box center [333, 404] width 657 height 1482
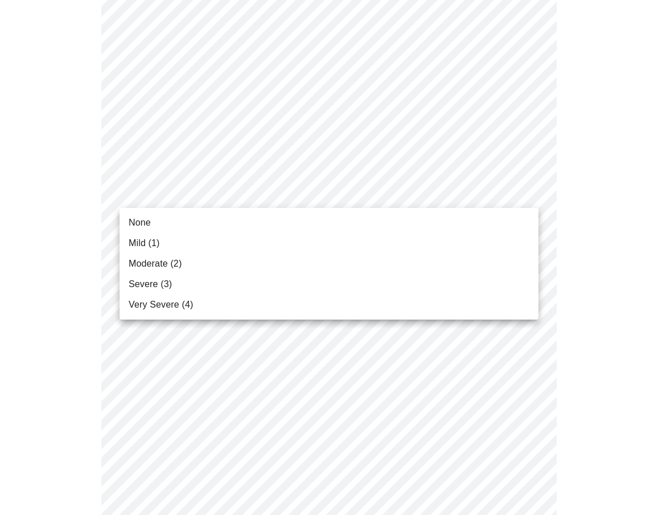
click at [201, 238] on li "Mild (1)" at bounding box center [329, 243] width 419 height 20
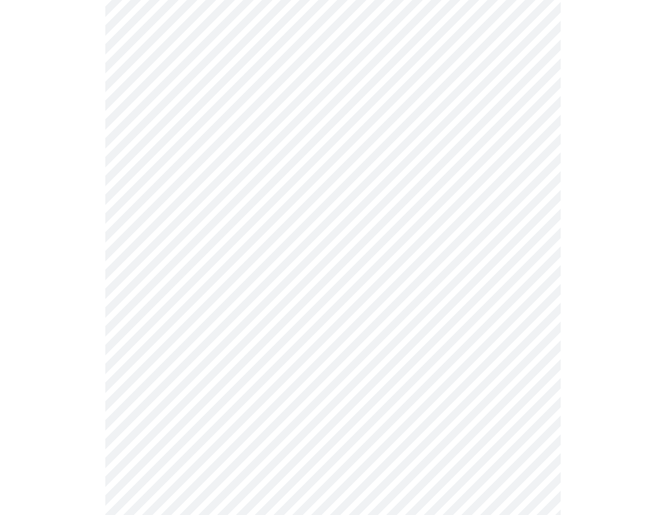
click at [268, 260] on body "MyMenopauseRx Appointments Messaging Labs Uploads Medications Community Refer a…" at bounding box center [333, 396] width 657 height 1466
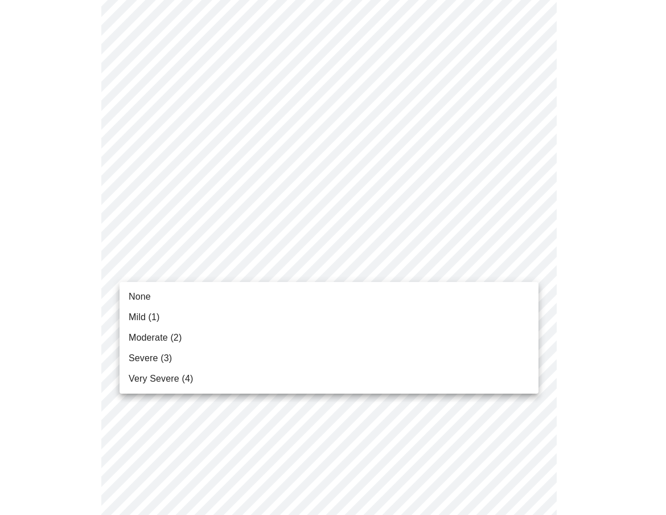
click at [209, 335] on li "Moderate (2)" at bounding box center [329, 337] width 419 height 20
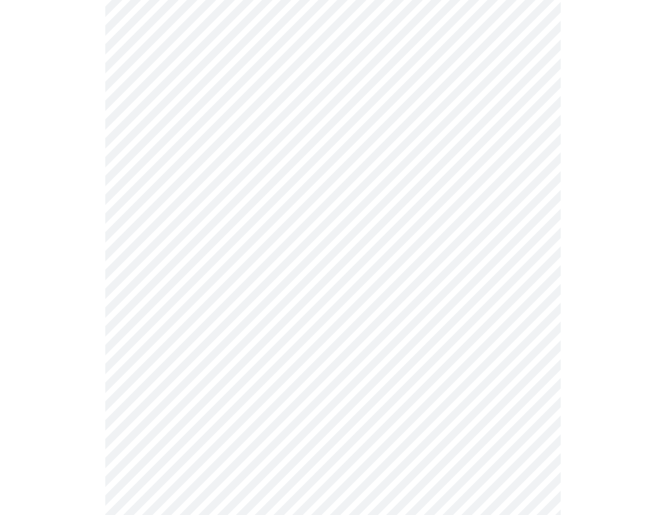
click at [342, 263] on body "MyMenopauseRx Appointments Messaging Labs Uploads Medications Community Refer a…" at bounding box center [333, 388] width 657 height 1450
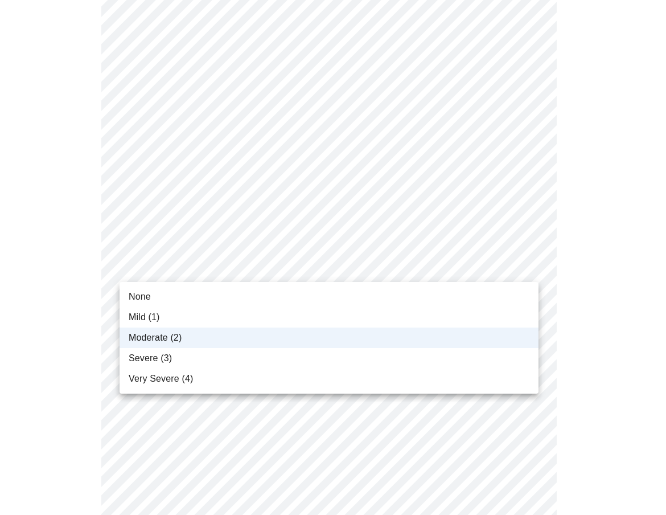
click at [229, 356] on li "Severe (3)" at bounding box center [329, 358] width 419 height 20
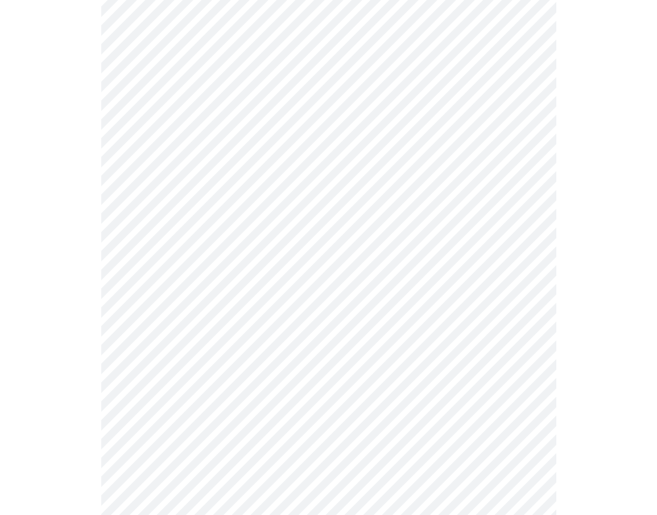
scroll to position [455, 0]
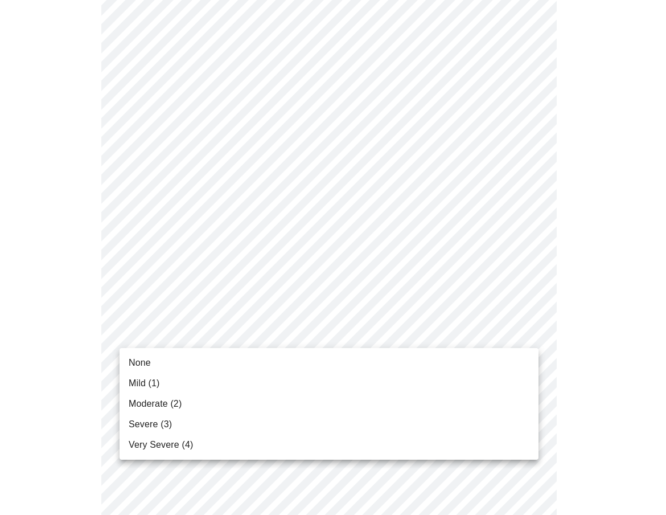
click at [367, 323] on body "MyMenopauseRx Appointments Messaging Labs Uploads Medications Community Refer a…" at bounding box center [333, 274] width 657 height 1450
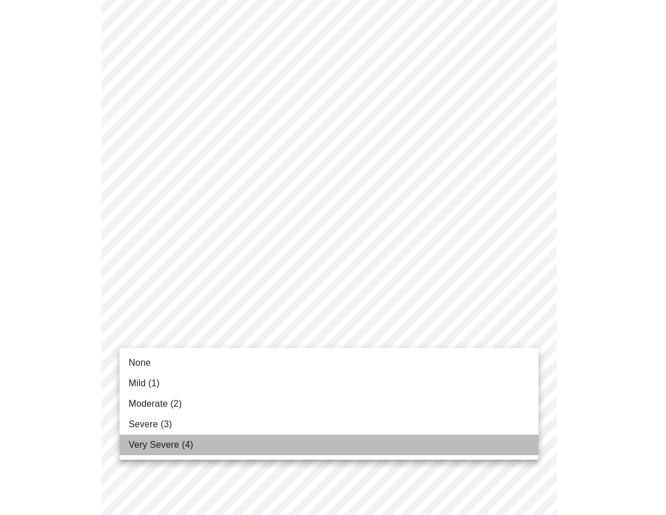
click at [160, 444] on span "Very Severe (4)" at bounding box center [161, 445] width 64 height 14
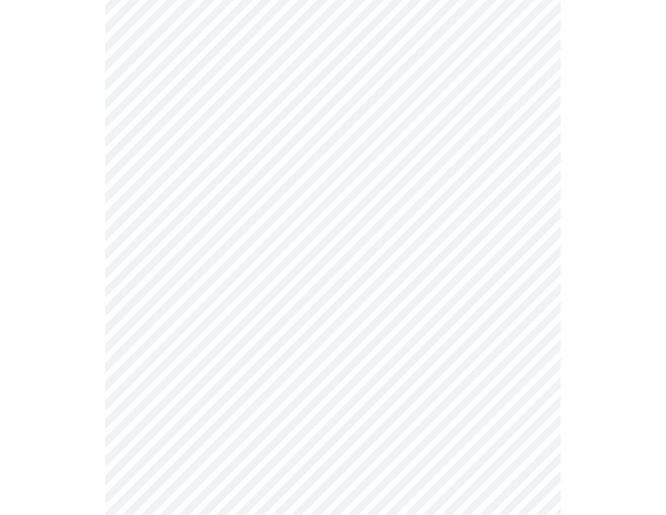
click at [258, 421] on body "MyMenopauseRx Appointments Messaging Labs Uploads Medications Community Refer a…" at bounding box center [333, 266] width 657 height 1434
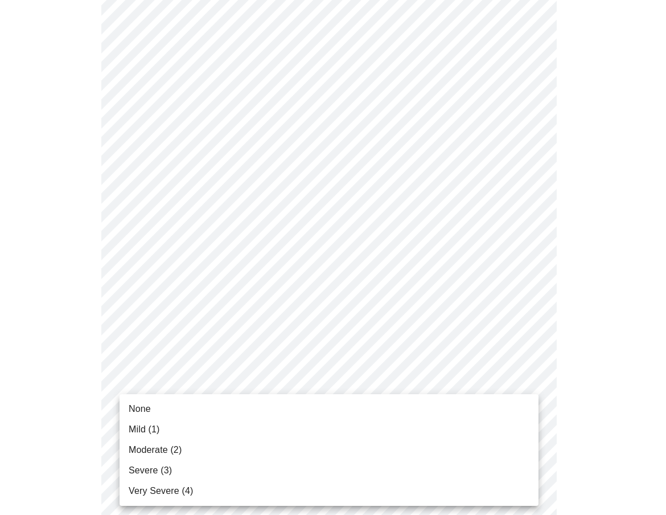
click at [160, 470] on span "Severe (3)" at bounding box center [150, 470] width 43 height 14
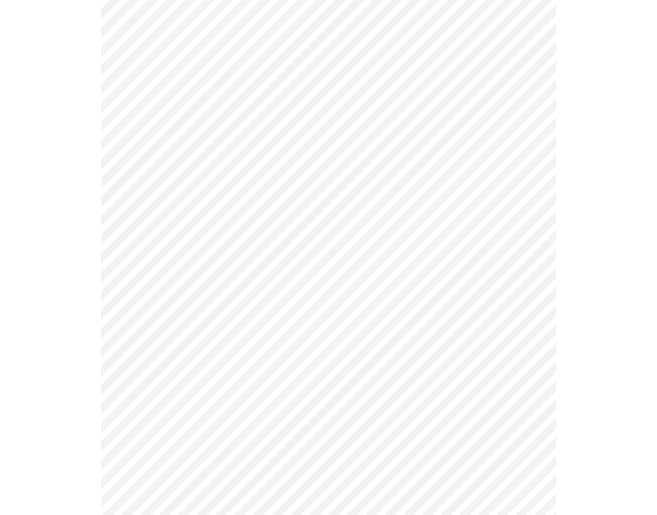
scroll to position [683, 0]
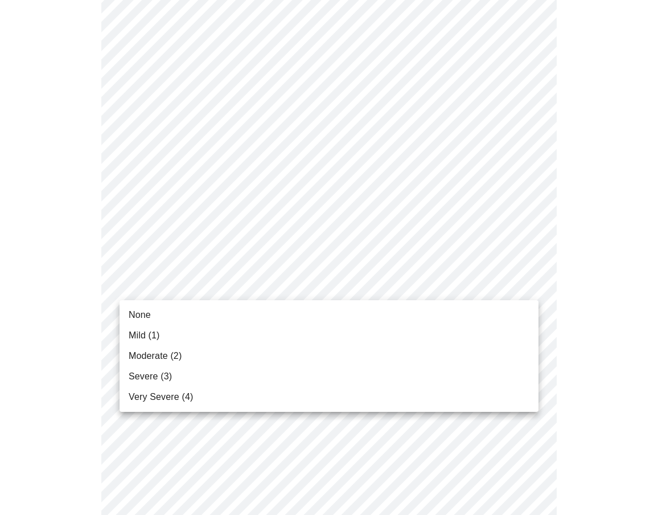
click at [367, 289] on body "MyMenopauseRx Appointments Messaging Labs Uploads Medications Community Refer a…" at bounding box center [333, 31] width 657 height 1418
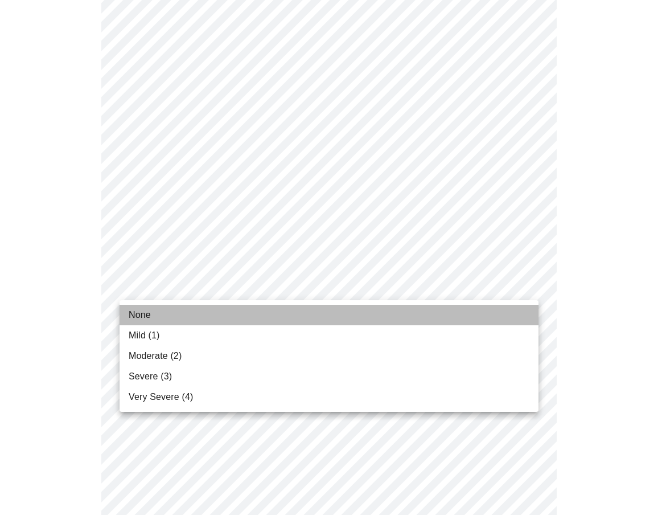
click at [298, 309] on li "None" at bounding box center [329, 315] width 419 height 20
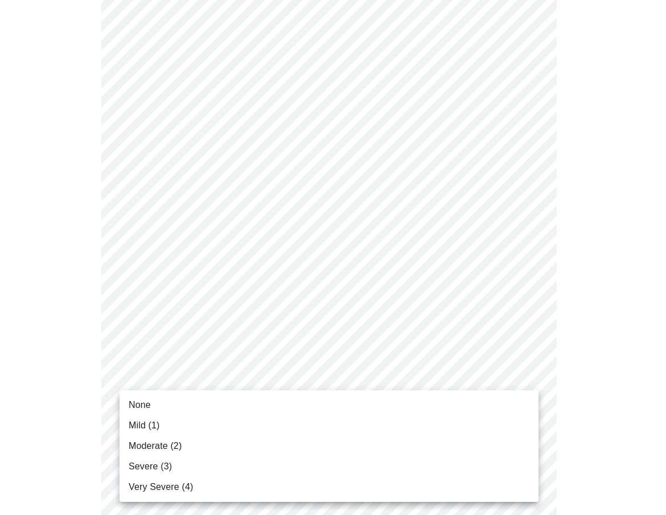
click at [332, 376] on body "MyMenopauseRx Appointments Messaging Labs Uploads Medications Community Refer a…" at bounding box center [333, 23] width 657 height 1402
click at [174, 426] on li "Mild (1)" at bounding box center [329, 425] width 419 height 20
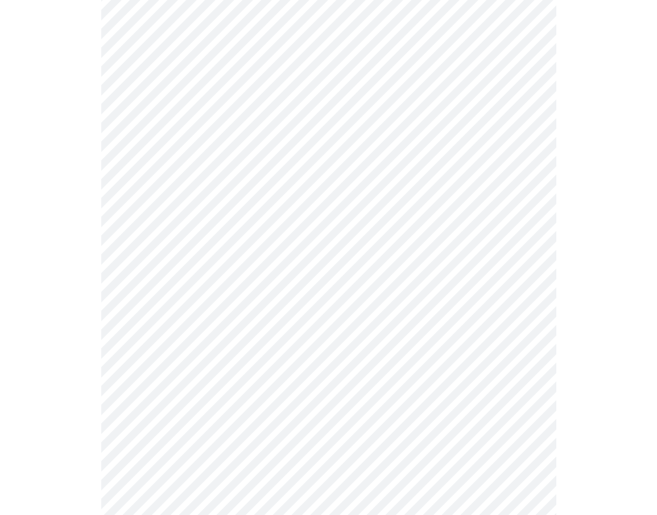
scroll to position [797, 0]
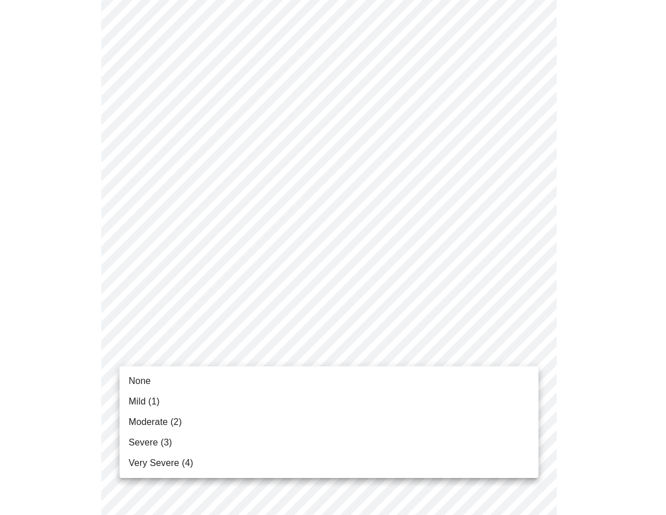
click at [176, 424] on span "Moderate (2)" at bounding box center [155, 422] width 53 height 14
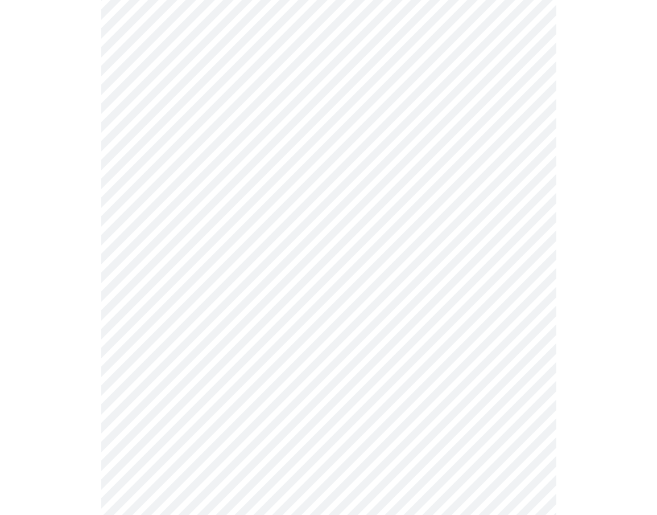
scroll to position [512, 0]
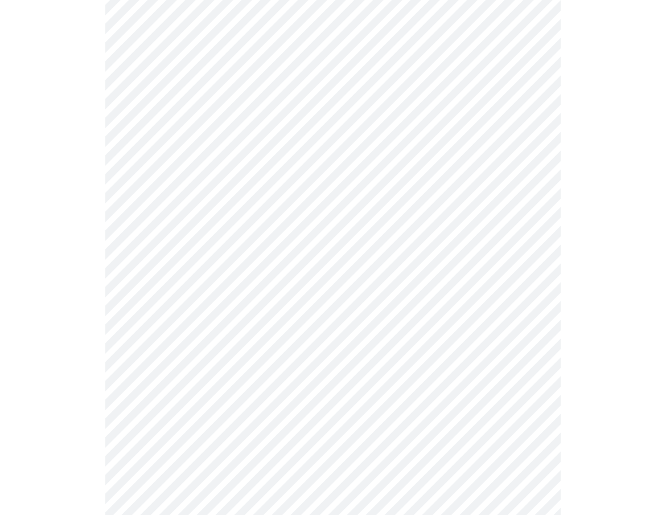
click at [343, 178] on body "MyMenopauseRx Appointments Messaging Labs Uploads Medications Community Refer a…" at bounding box center [333, 177] width 657 height 1371
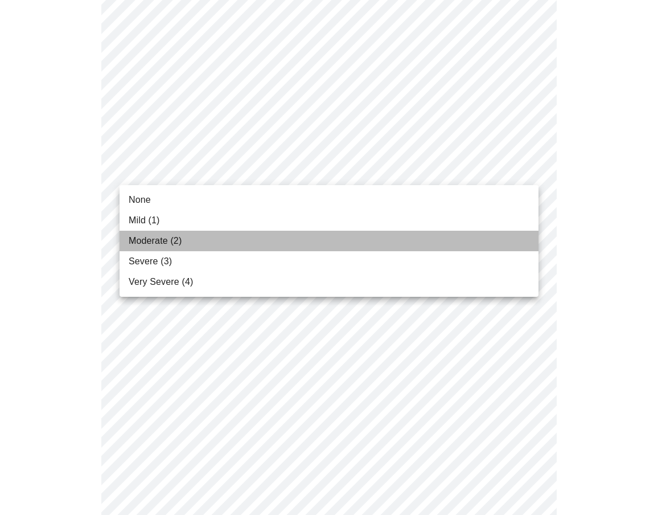
click at [301, 247] on li "Moderate (2)" at bounding box center [329, 241] width 419 height 20
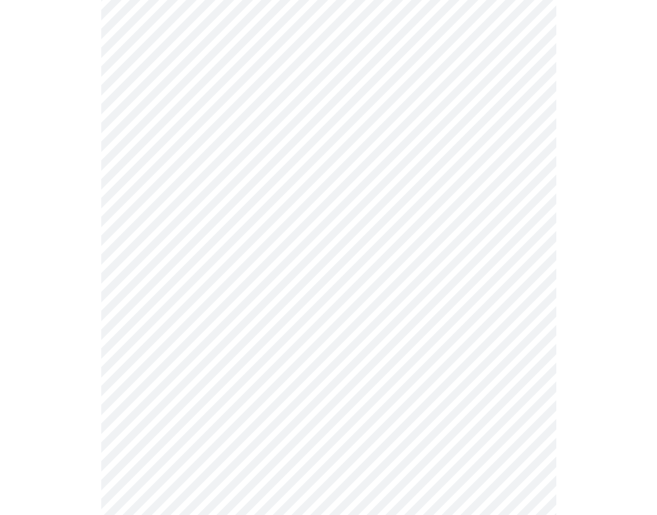
scroll to position [455, 0]
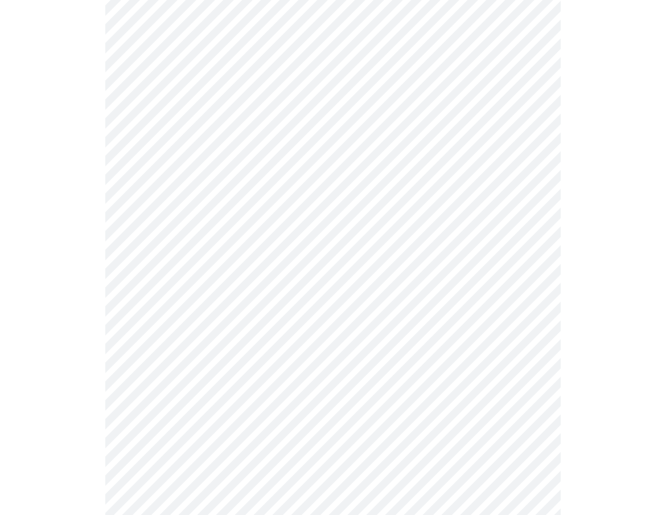
click at [396, 281] on body "MyMenopauseRx Appointments Messaging Labs Uploads Medications Community Refer a…" at bounding box center [333, 131] width 657 height 1164
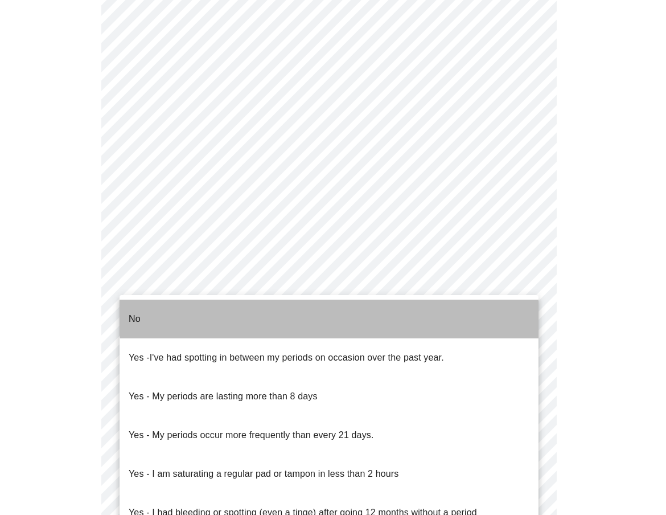
click at [344, 303] on li "No" at bounding box center [329, 318] width 419 height 39
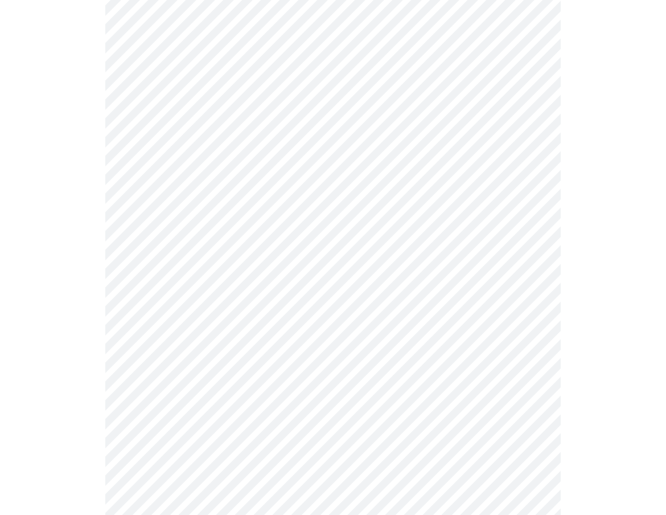
click at [344, 303] on body "MyMenopauseRx Appointments Messaging Labs Uploads Medications Community Refer a…" at bounding box center [333, 127] width 657 height 1157
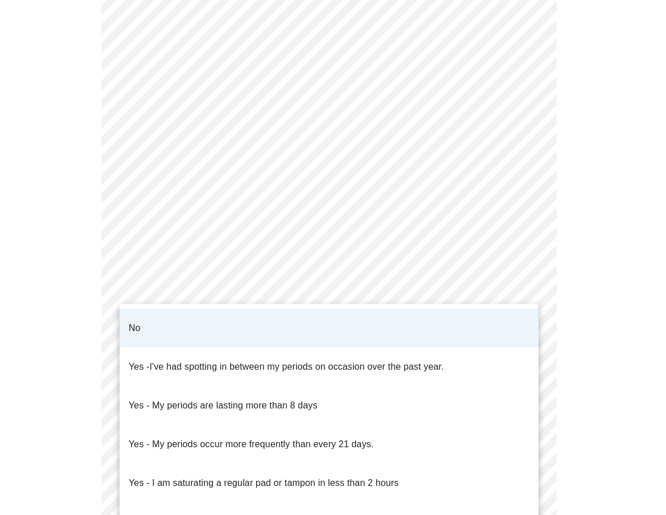
click at [344, 303] on div at bounding box center [333, 257] width 666 height 515
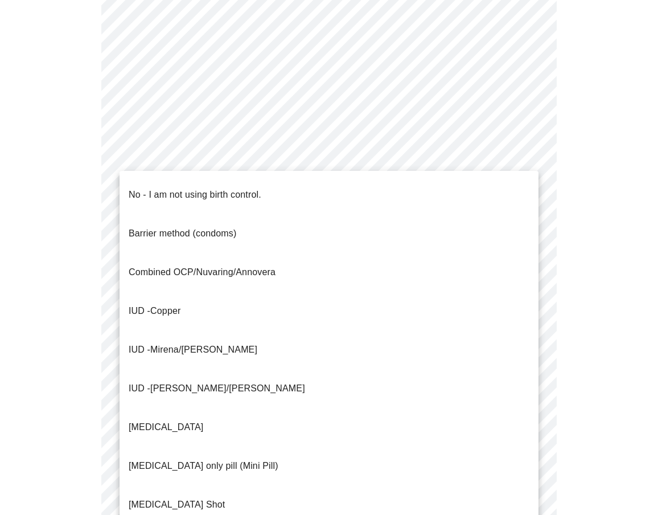
click at [371, 357] on body "MyMenopauseRx Appointments Messaging Labs Uploads Medications Community Refer a…" at bounding box center [333, 127] width 657 height 1157
click at [163, 344] on span "Mirena/[PERSON_NAME]" at bounding box center [203, 349] width 107 height 10
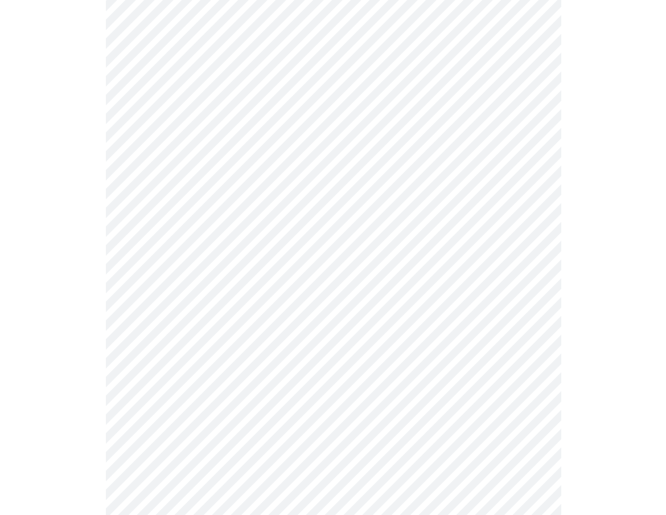
scroll to position [626, 0]
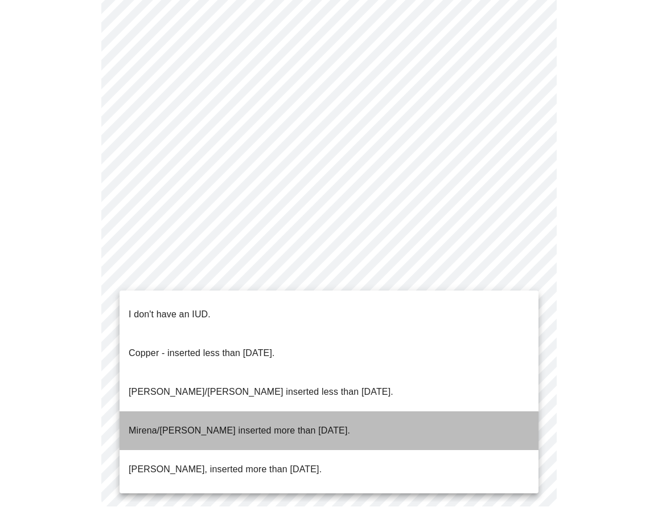
click at [233, 423] on p "Mirena/[PERSON_NAME] inserted more than [DATE]." at bounding box center [239, 430] width 221 height 14
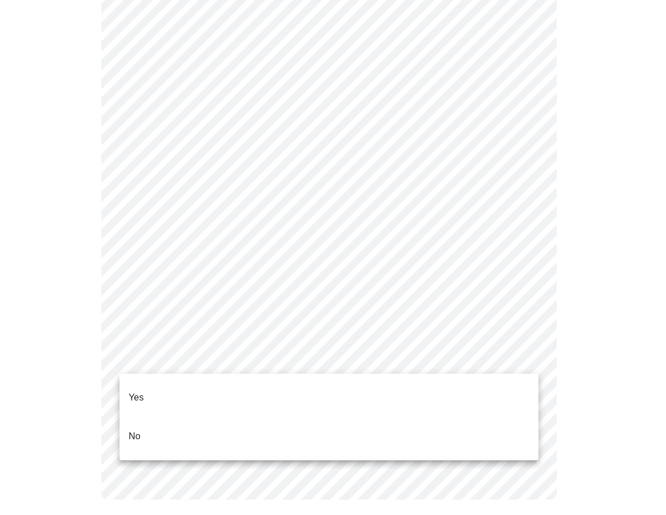
click at [218, 377] on ul "Yes No" at bounding box center [329, 416] width 419 height 87
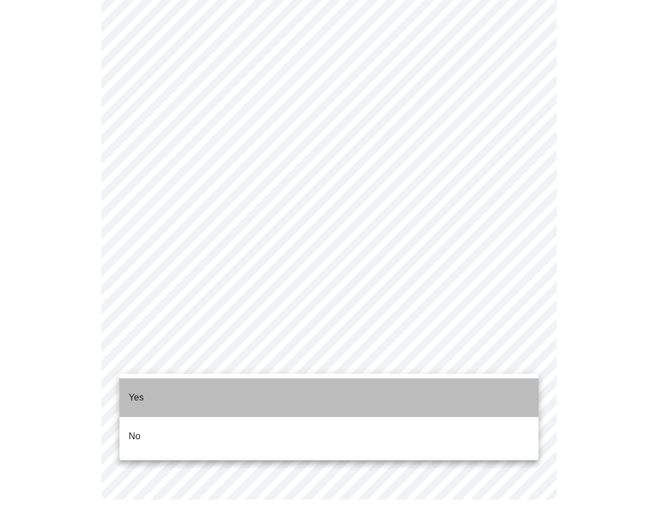
click at [216, 383] on li "Yes" at bounding box center [329, 397] width 419 height 39
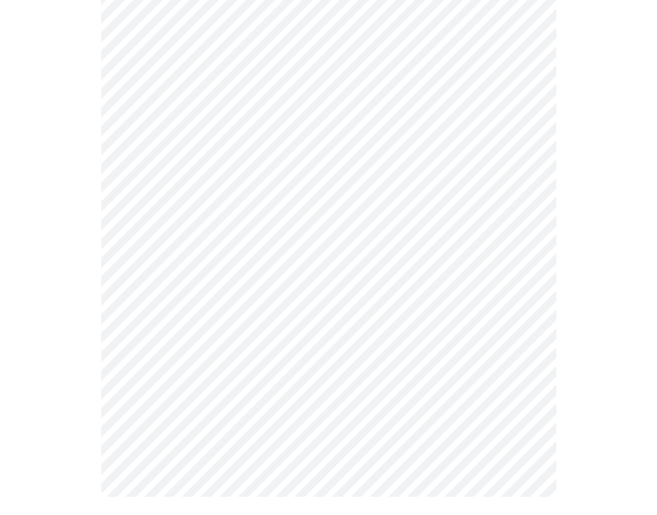
scroll to position [0, 0]
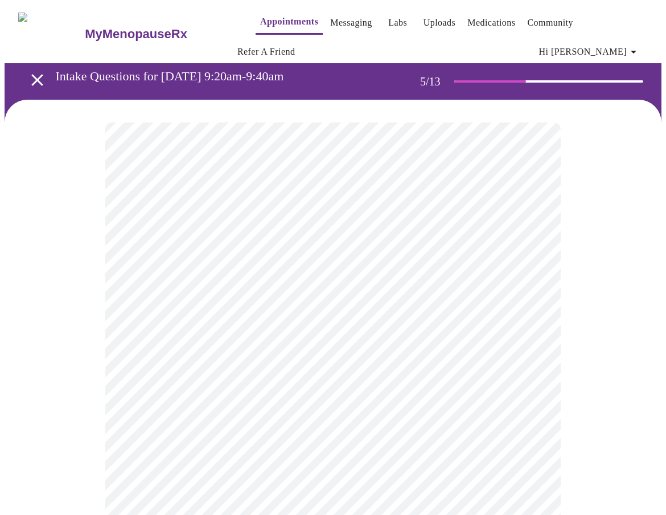
click at [331, 313] on body "MyMenopauseRx Appointments Messaging Labs Uploads Medications Community Refer a…" at bounding box center [333, 474] width 657 height 938
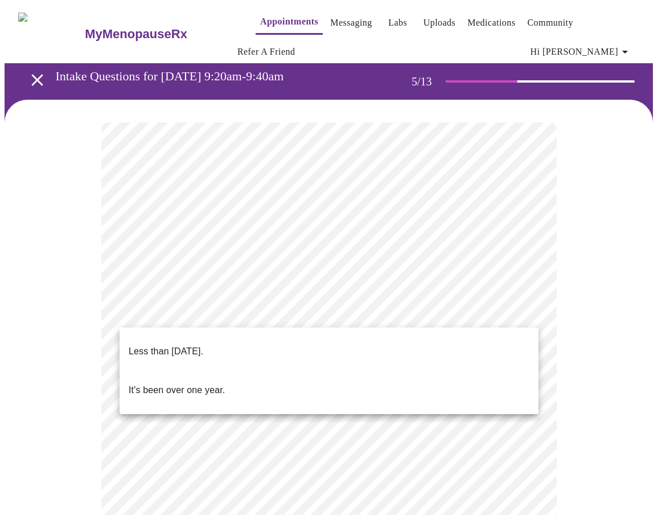
click at [203, 350] on span "Less than [DATE]." at bounding box center [166, 351] width 75 height 32
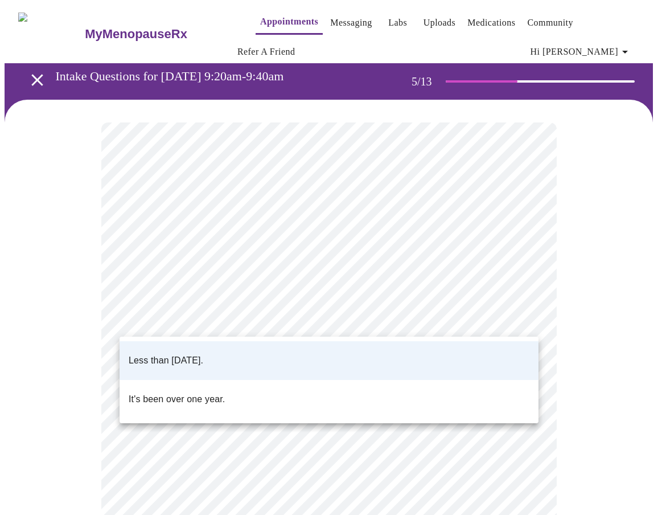
click at [278, 310] on body "MyMenopauseRx Appointments Messaging Labs Uploads Medications Community Refer a…" at bounding box center [333, 470] width 657 height 931
click at [287, 305] on div at bounding box center [333, 257] width 666 height 515
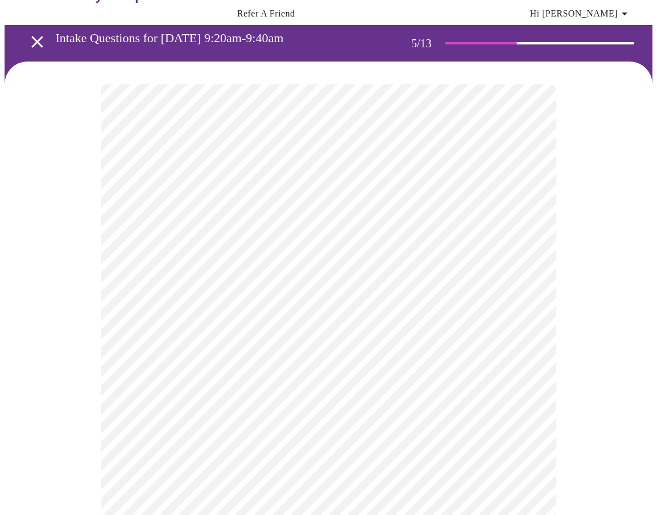
scroll to position [57, 0]
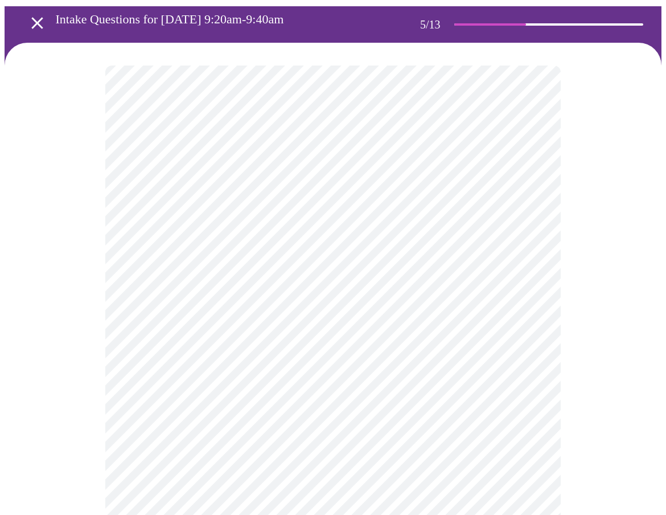
click at [411, 353] on body "MyMenopauseRx Appointments Messaging Labs Uploads Medications Community Refer a…" at bounding box center [333, 413] width 657 height 931
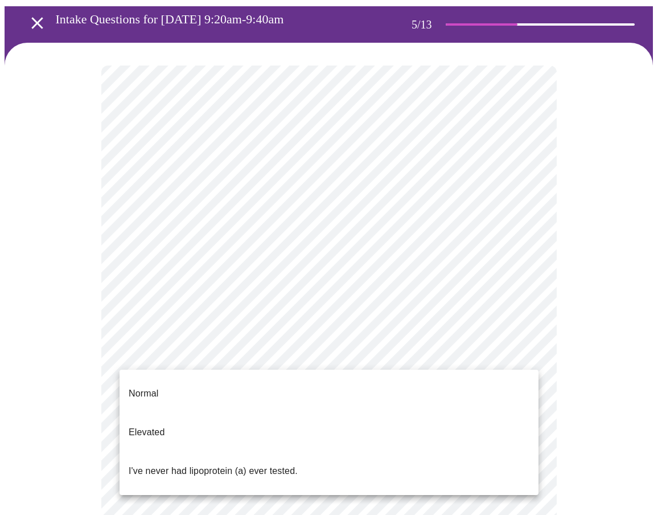
click at [207, 464] on p "I've never had lipoprotein (a) ever tested." at bounding box center [213, 471] width 169 height 14
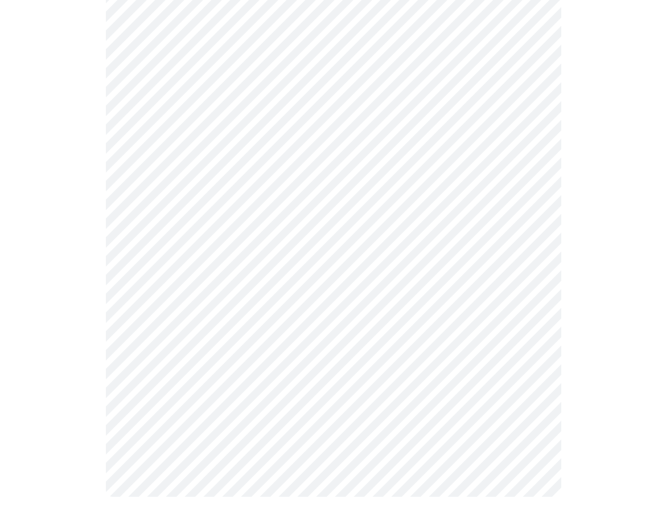
scroll to position [0, 0]
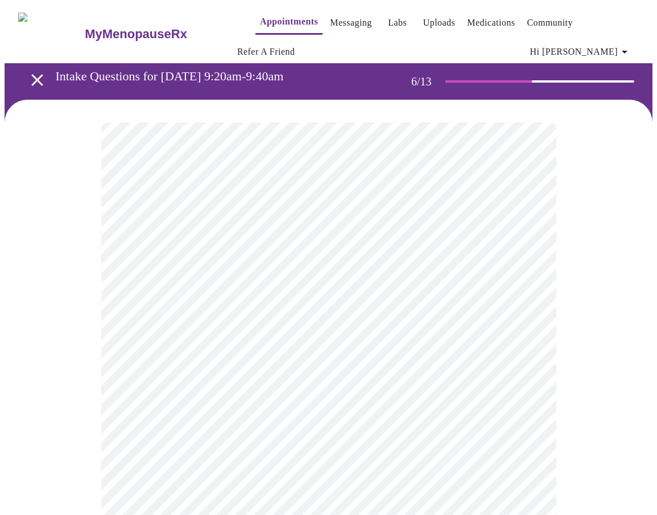
click at [269, 334] on body "MyMenopauseRx Appointments Messaging Labs Uploads Medications Community Refer a…" at bounding box center [329, 317] width 648 height 624
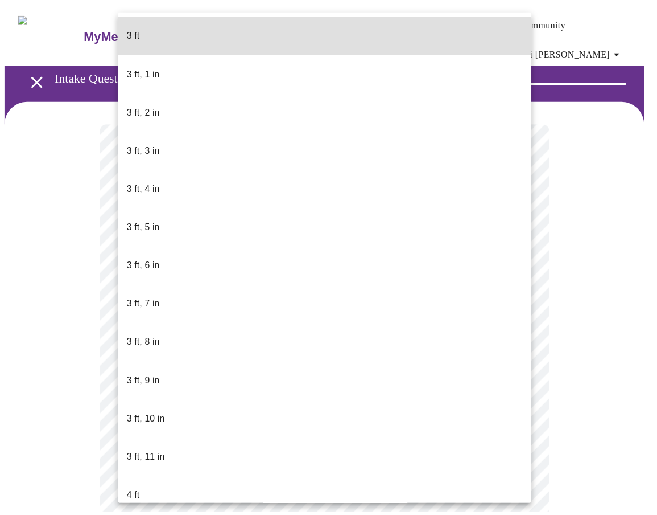
scroll to position [482, 0]
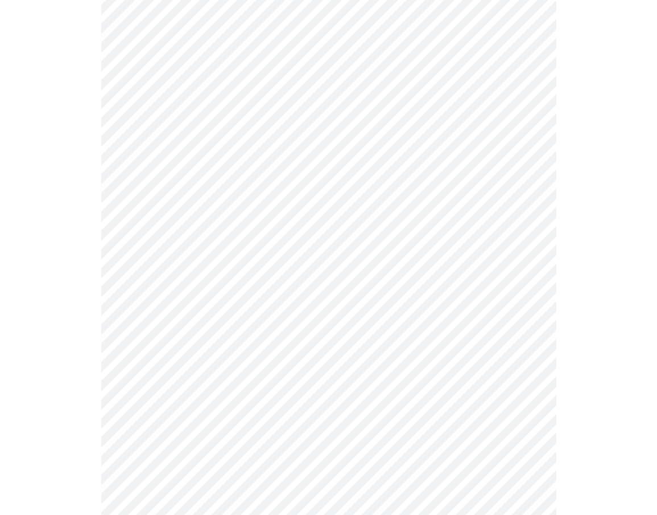
scroll to position [2903, 0]
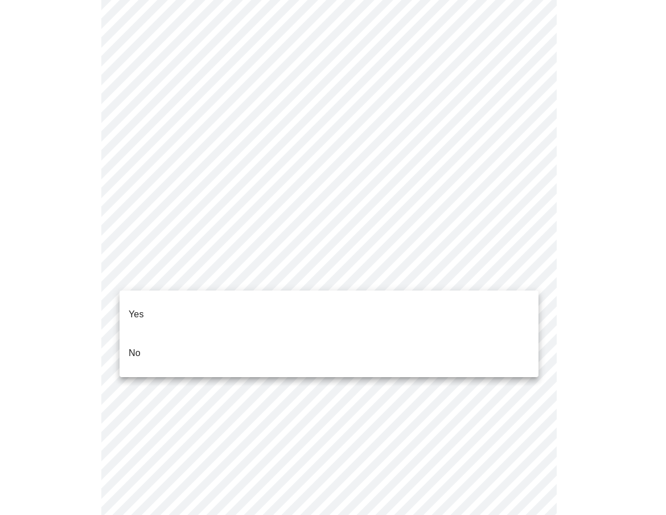
click at [206, 334] on li "No" at bounding box center [329, 353] width 419 height 39
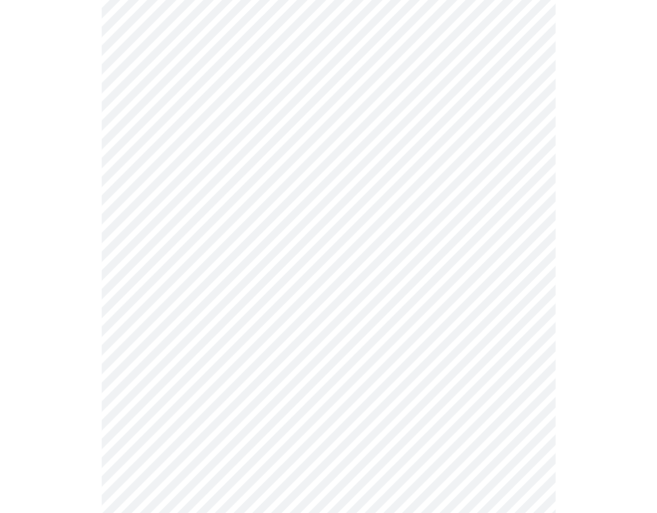
scroll to position [3074, 0]
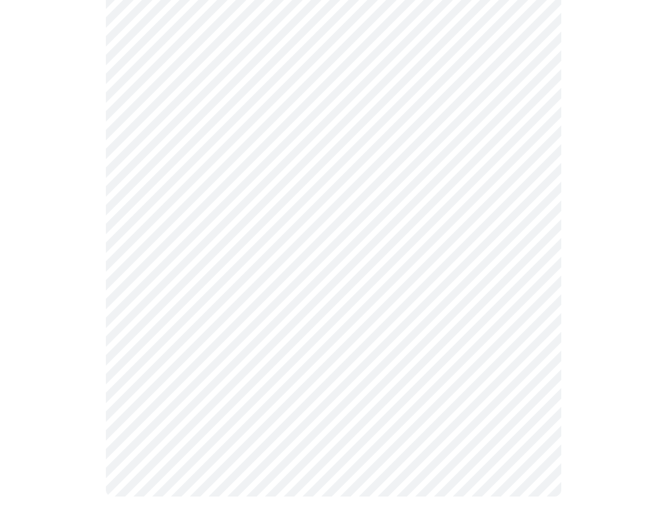
scroll to position [614, 0]
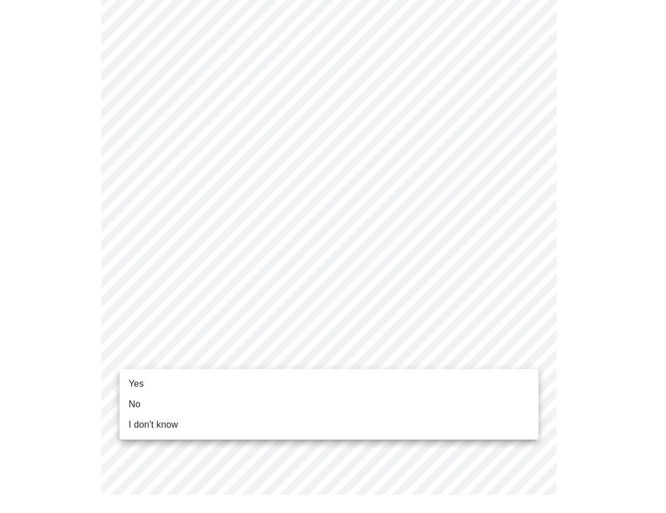
click at [170, 379] on li "Yes" at bounding box center [329, 384] width 419 height 20
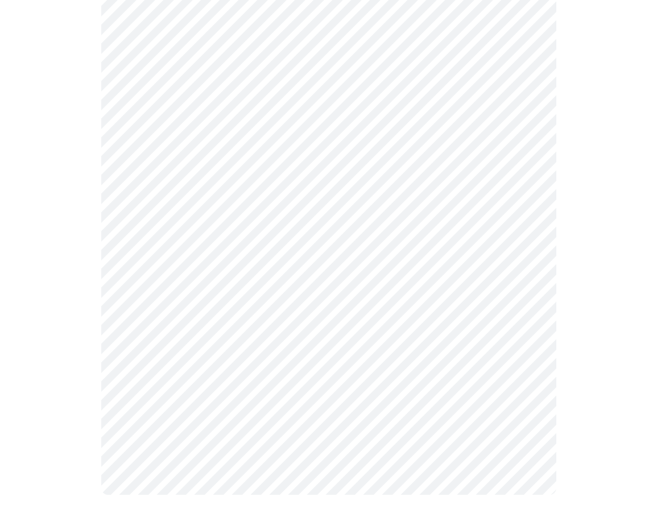
scroll to position [0, 0]
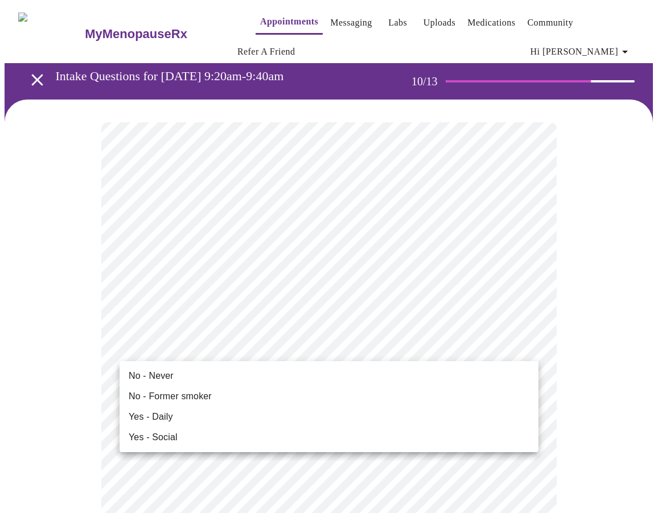
click at [170, 372] on span "No - Never" at bounding box center [151, 376] width 45 height 14
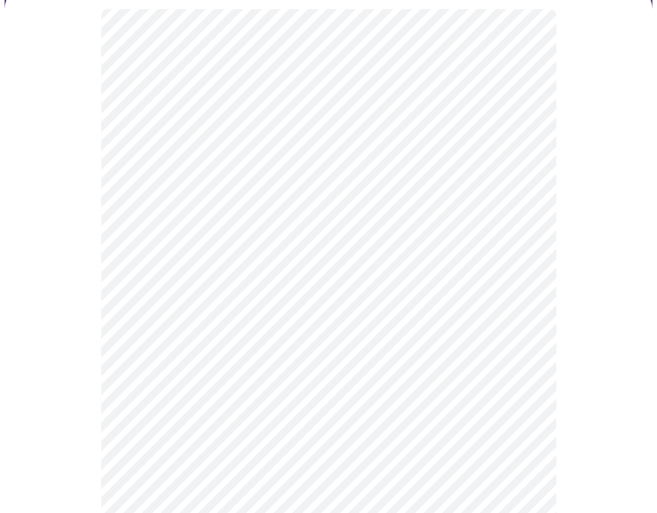
scroll to position [114, 0]
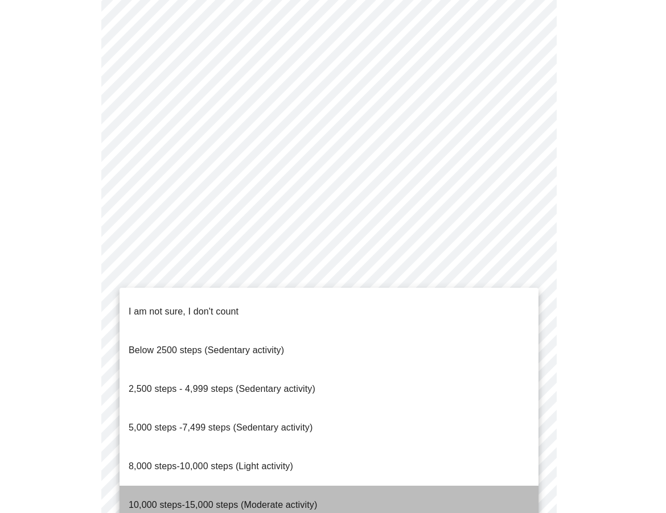
click at [215, 500] on span "10,000 steps-15,000 steps (Moderate activity)" at bounding box center [223, 505] width 188 height 10
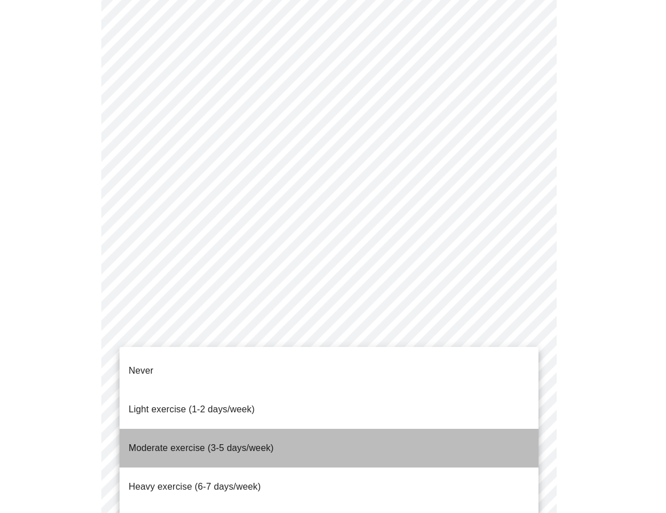
click at [198, 443] on span "Moderate exercise (3-5 days/week)" at bounding box center [201, 448] width 145 height 10
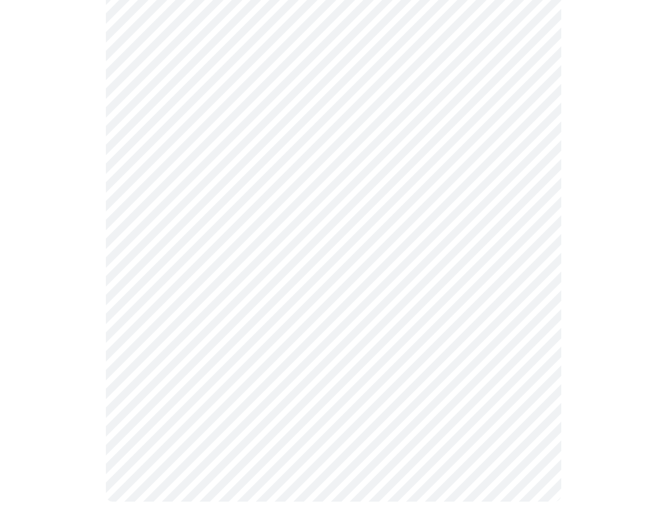
scroll to position [980, 0]
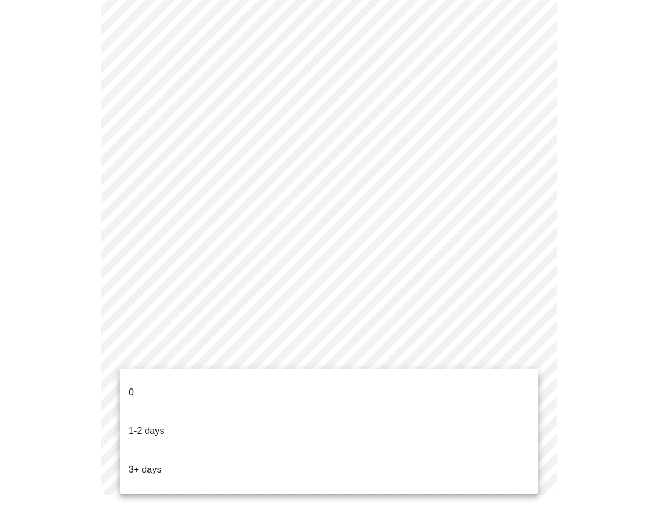
click at [142, 463] on p "3+ days" at bounding box center [145, 470] width 33 height 14
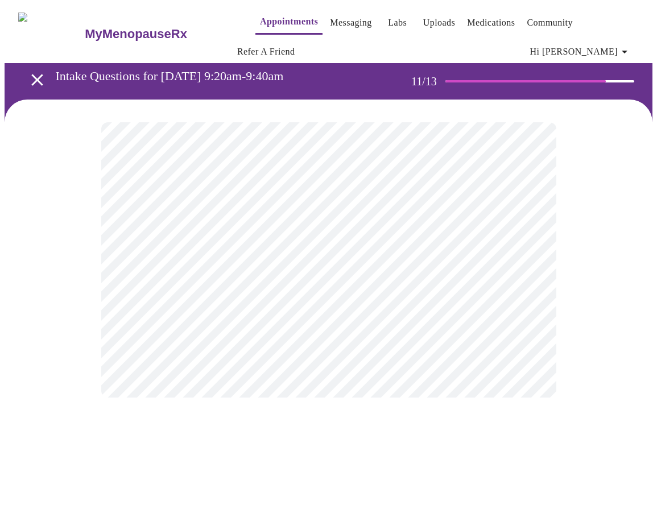
scroll to position [0, 0]
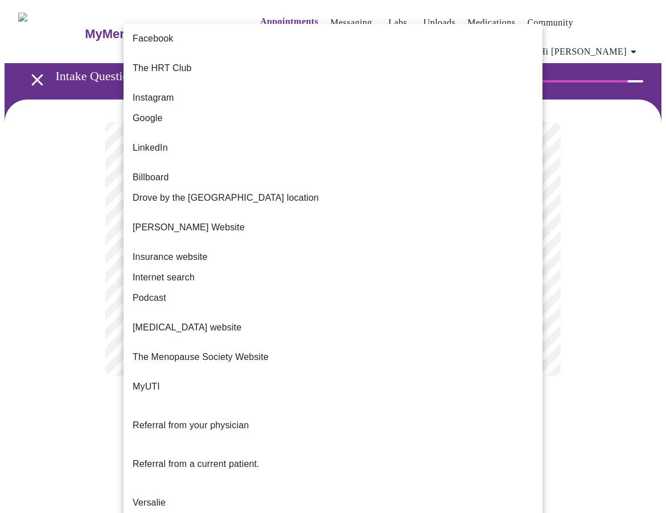
click at [283, 253] on body "MyMenopauseRx Appointments Messaging Labs Uploads Medications Community Refer a…" at bounding box center [333, 202] width 657 height 394
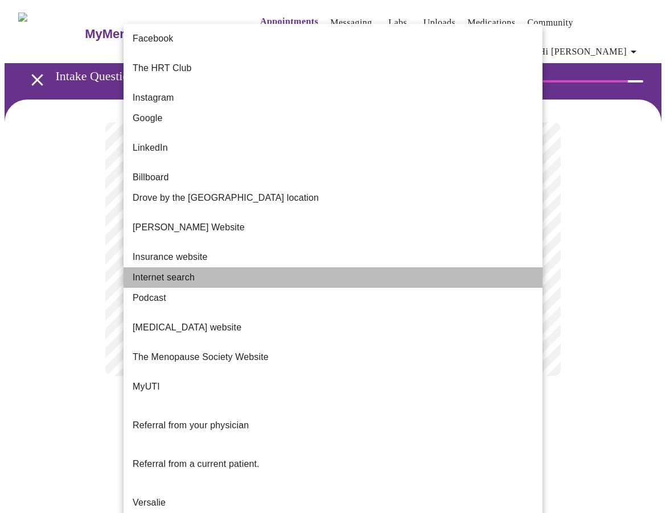
click at [178, 271] on span "Internet search" at bounding box center [164, 278] width 62 height 14
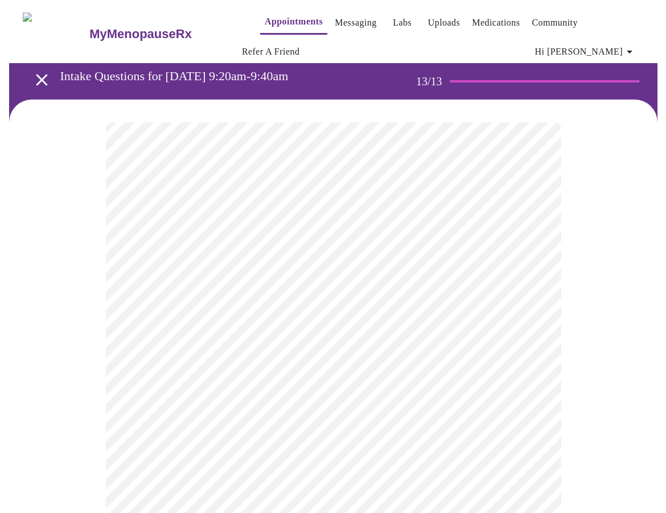
scroll to position [342, 0]
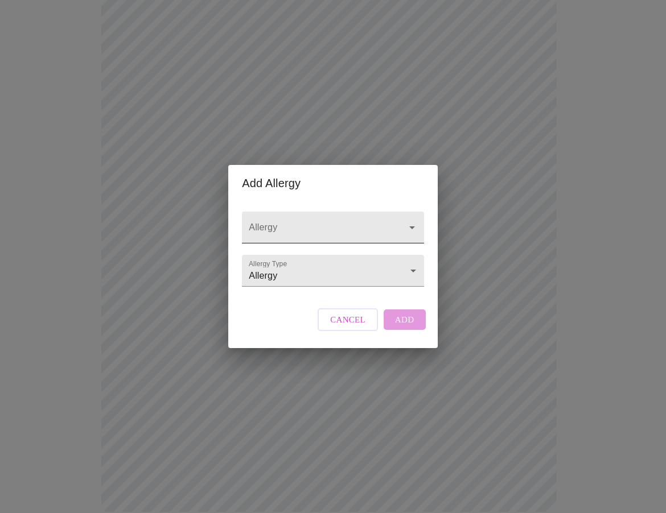
click at [299, 223] on input "Allergy" at bounding box center [316, 233] width 140 height 21
click at [283, 278] on body "MyMenopauseRx Appointments Messaging Labs Uploads Medications Community Refer a…" at bounding box center [333, 99] width 657 height 872
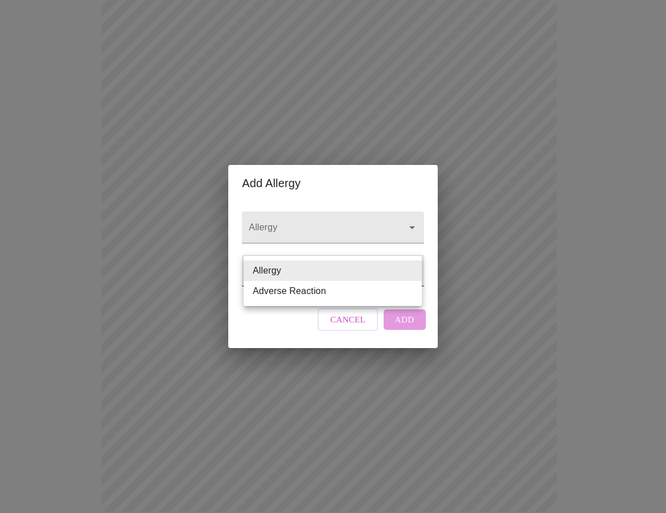
click at [310, 225] on div at bounding box center [333, 256] width 666 height 513
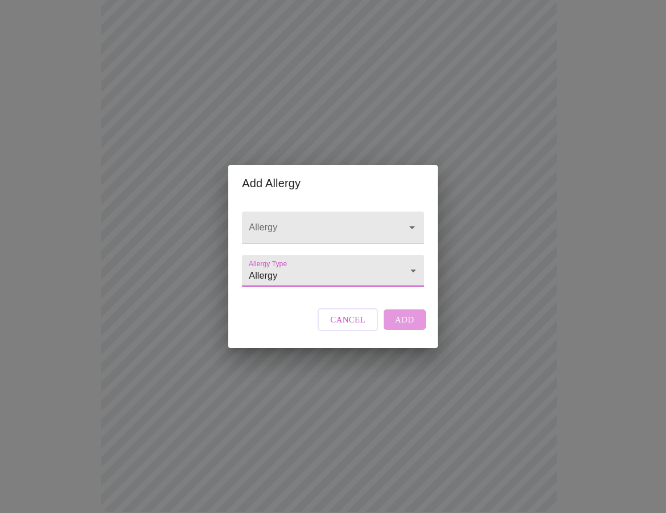
click at [309, 223] on input "Allergy" at bounding box center [316, 233] width 140 height 21
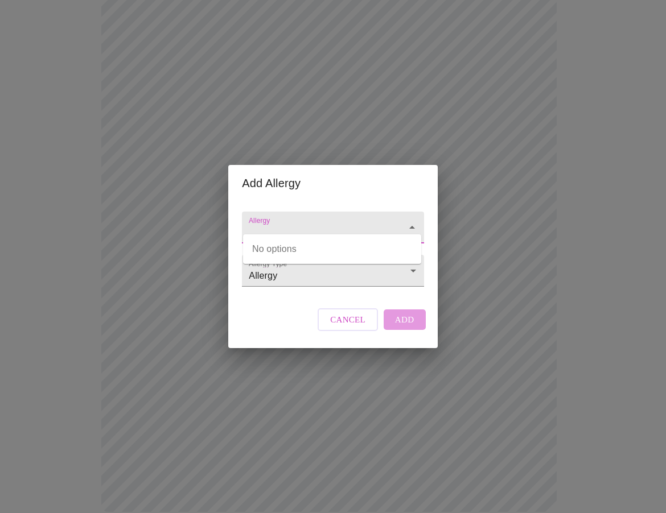
paste input "[MEDICAL_DATA]"
type input "[MEDICAL_DATA]"
click at [283, 324] on div "Allergy Allergy Type Allergy Allergy Cancel Add" at bounding box center [332, 274] width 191 height 147
click at [348, 270] on body "MyMenopauseRx Appointments Messaging Labs Uploads Medications Community Refer a…" at bounding box center [333, 99] width 657 height 872
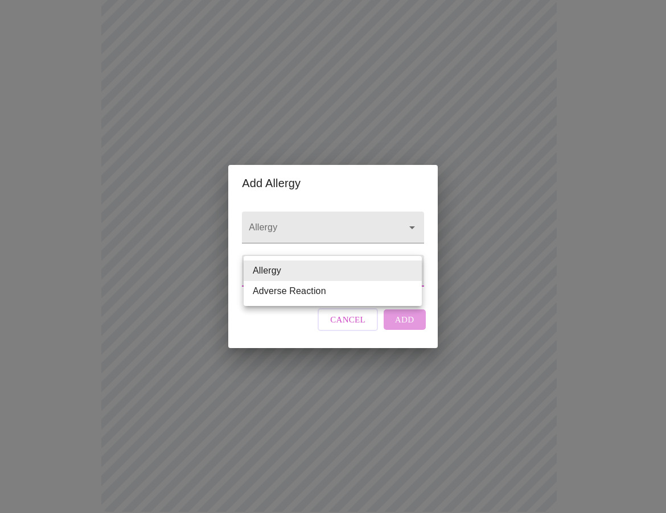
click at [348, 270] on li "Allergy" at bounding box center [333, 271] width 178 height 20
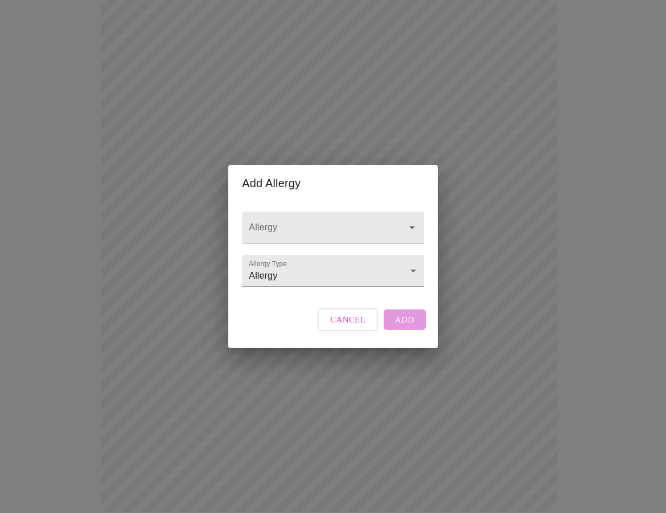
click at [403, 330] on div "Cancel Add" at bounding box center [371, 320] width 113 height 34
click at [313, 223] on input "Allergy" at bounding box center [316, 233] width 140 height 21
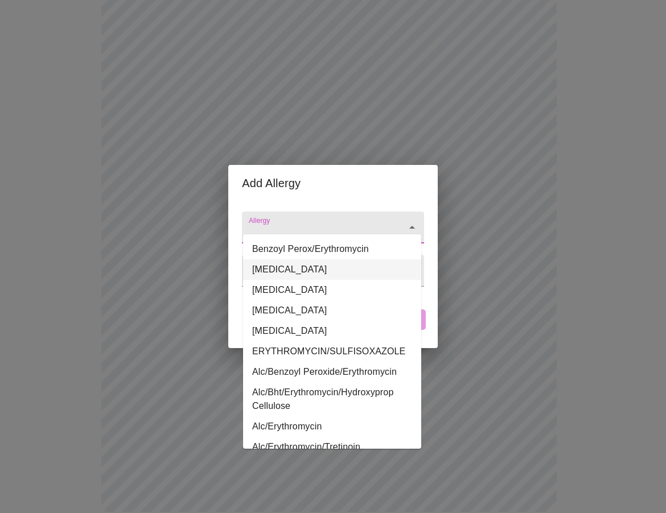
click at [285, 268] on li "[MEDICAL_DATA]" at bounding box center [332, 270] width 178 height 20
type input "[MEDICAL_DATA]"
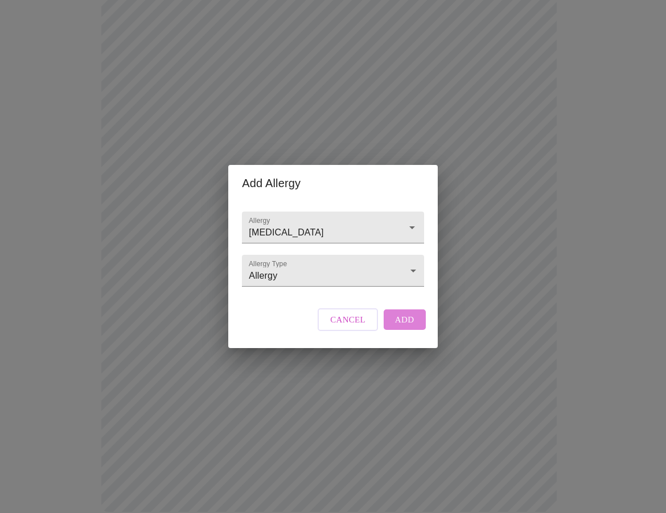
click at [398, 327] on span "Add" at bounding box center [404, 319] width 19 height 15
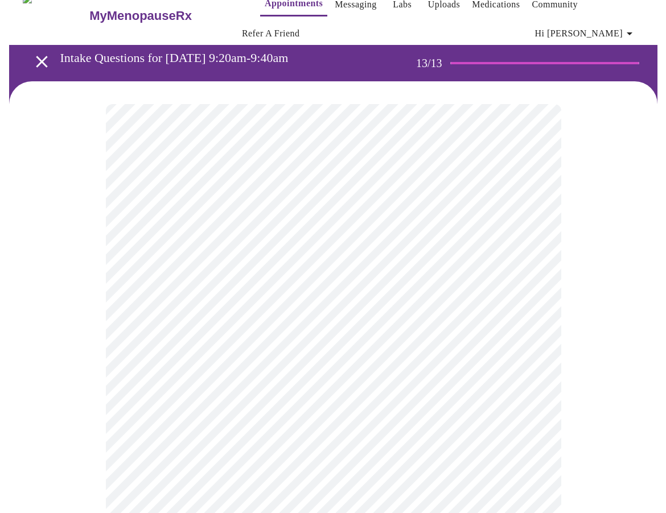
scroll to position [0, 0]
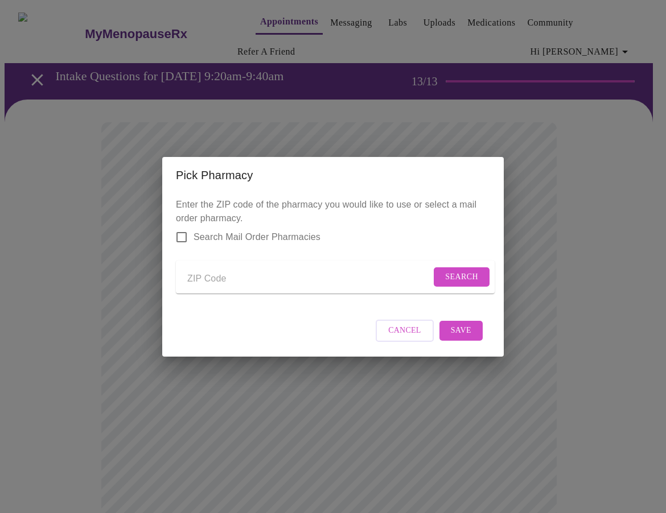
click at [225, 270] on input "Send a message to your care team" at bounding box center [309, 279] width 244 height 18
click at [445, 279] on span "Search" at bounding box center [461, 277] width 33 height 14
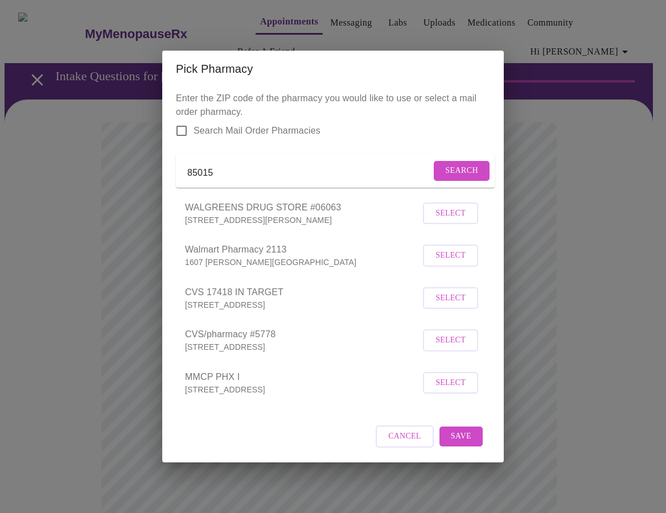
click at [263, 171] on input "85015" at bounding box center [309, 173] width 244 height 18
type input "85012"
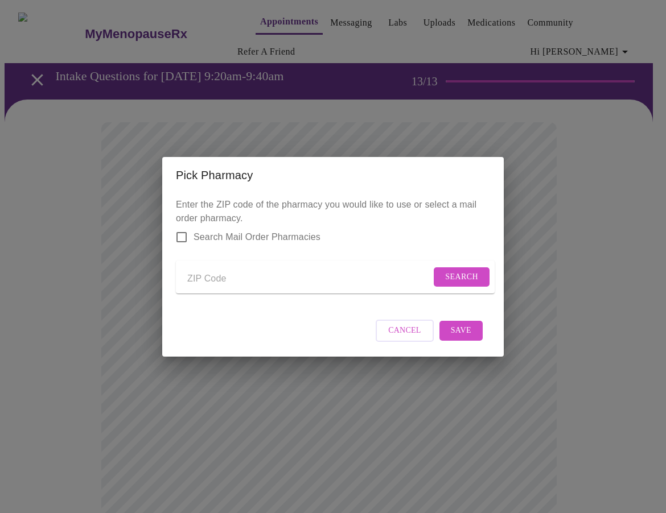
click at [239, 278] on input "Send a message to your care team" at bounding box center [309, 279] width 244 height 18
type input "85012"
click at [447, 271] on span "Search" at bounding box center [461, 277] width 33 height 14
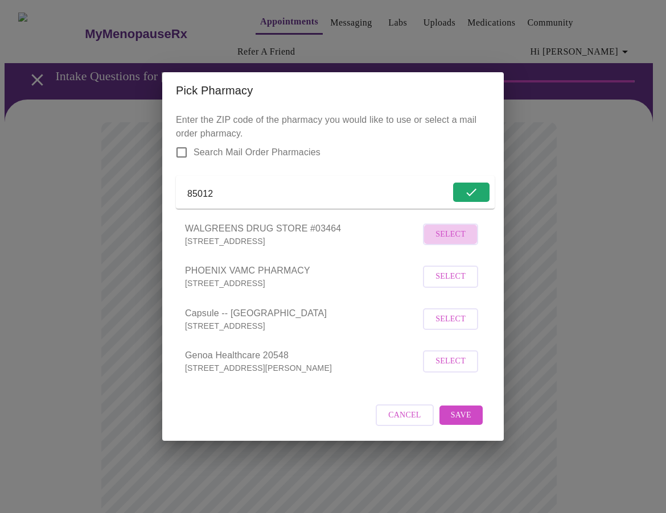
click at [444, 237] on span "Select" at bounding box center [450, 235] width 30 height 14
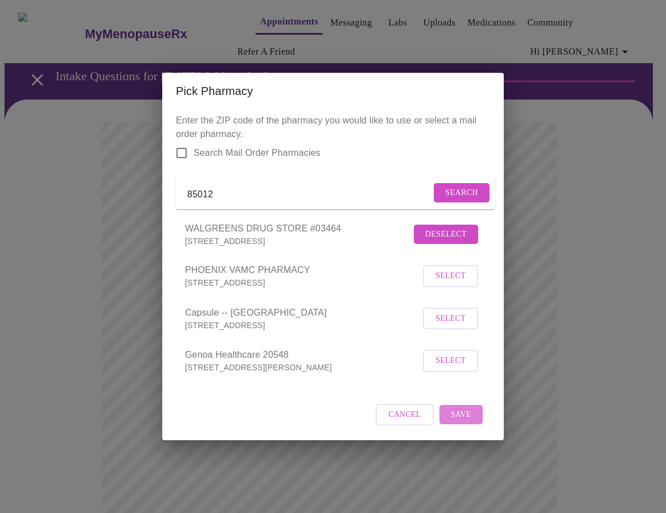
click at [463, 422] on span "Save" at bounding box center [461, 415] width 20 height 14
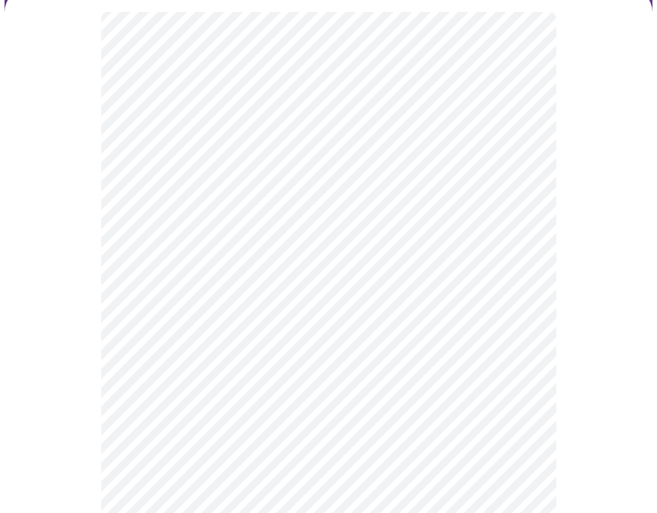
scroll to position [51, 0]
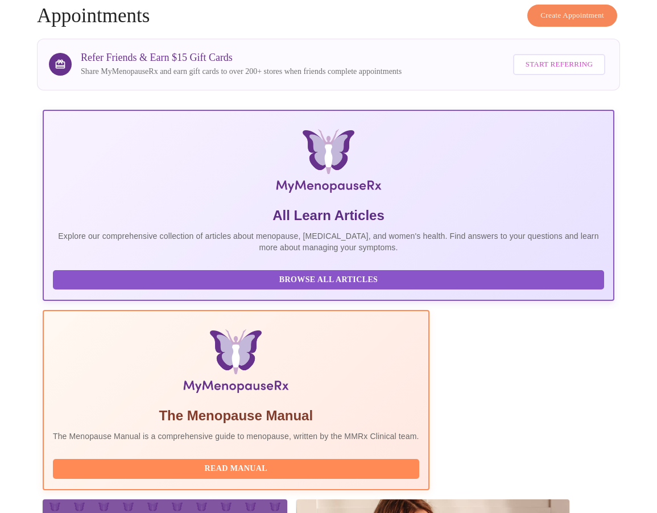
scroll to position [126, 0]
